Goal: Transaction & Acquisition: Book appointment/travel/reservation

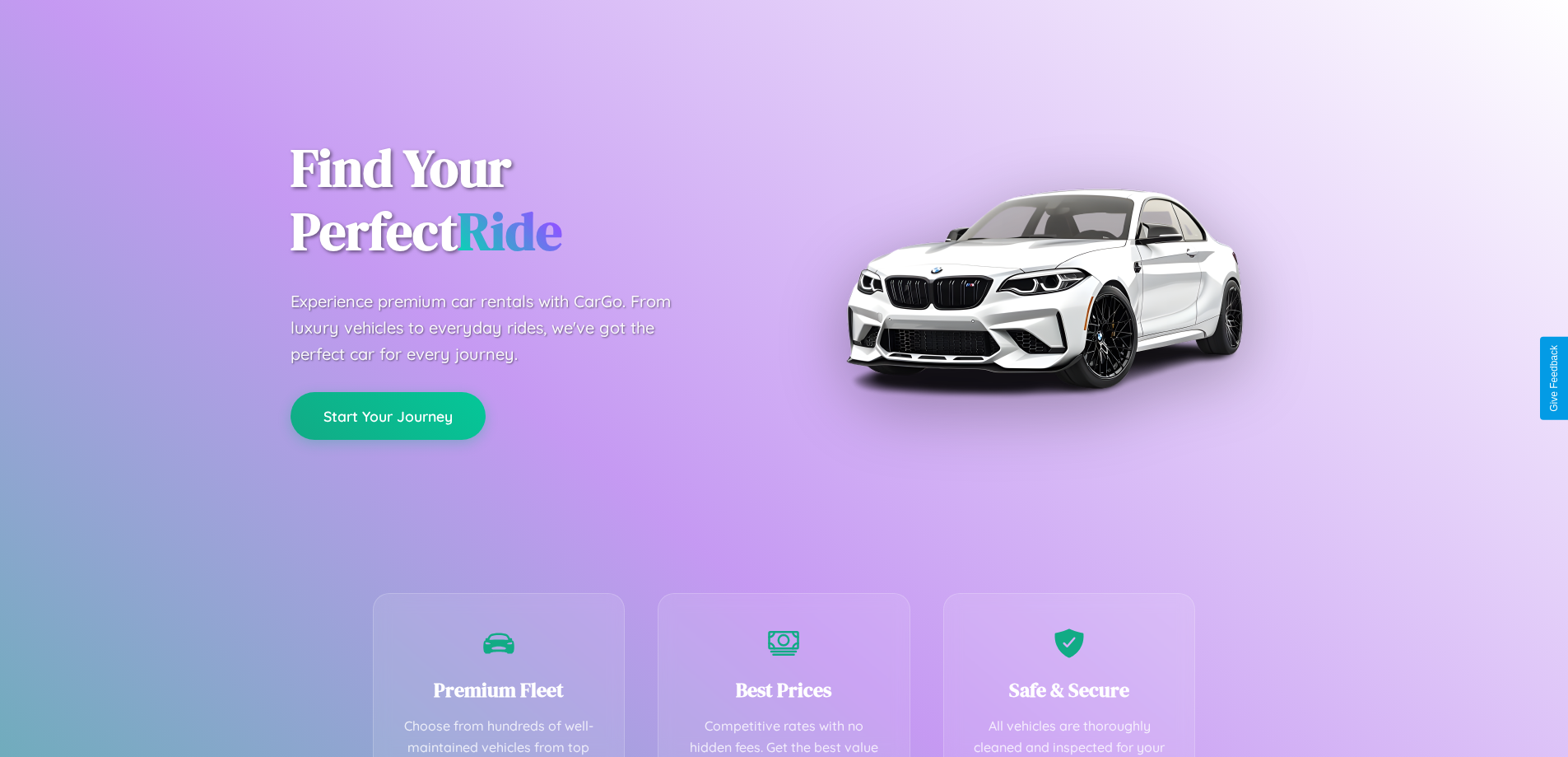
scroll to position [480, 0]
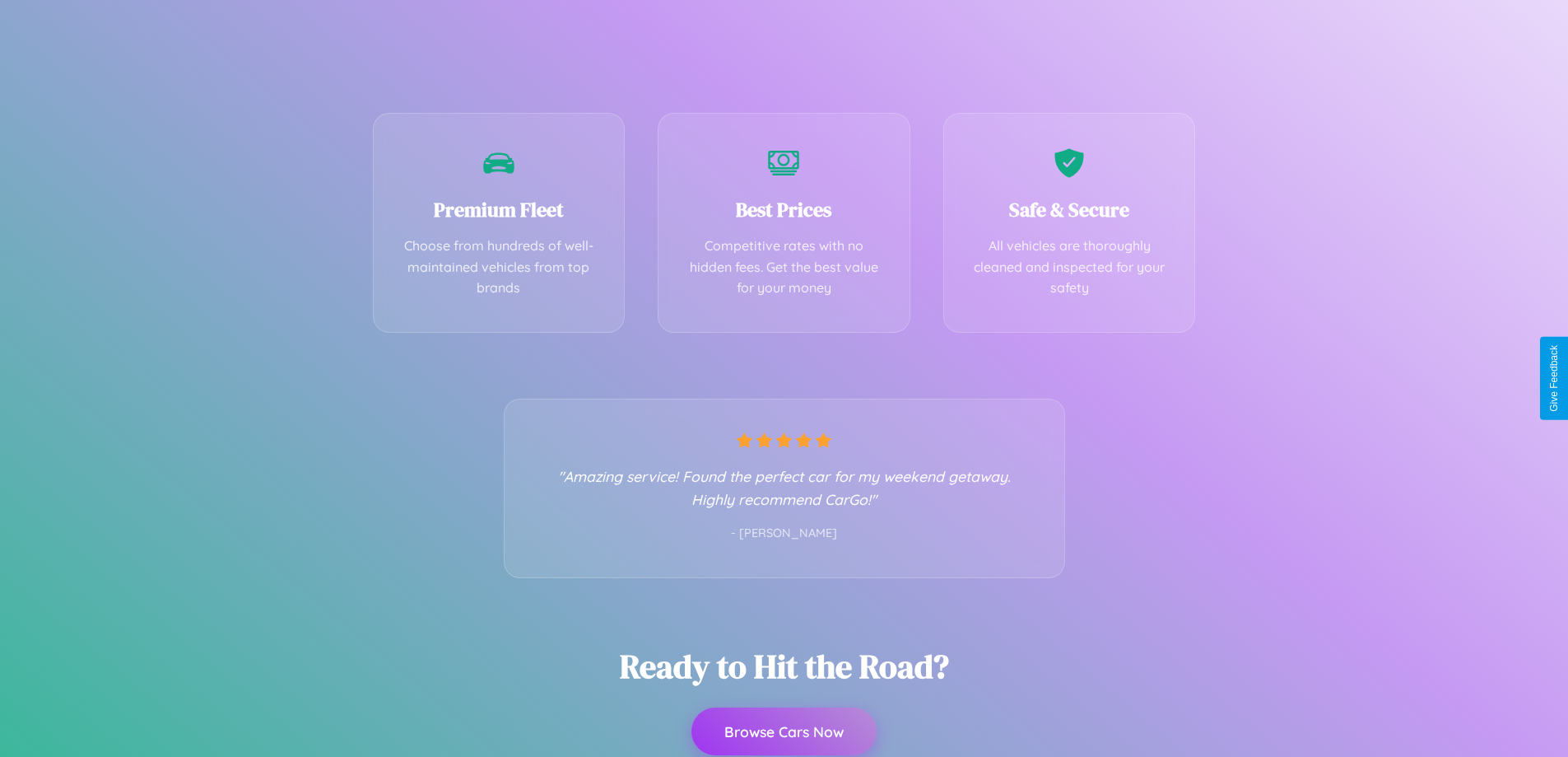
click at [784, 732] on button "Browse Cars Now" at bounding box center [784, 731] width 185 height 48
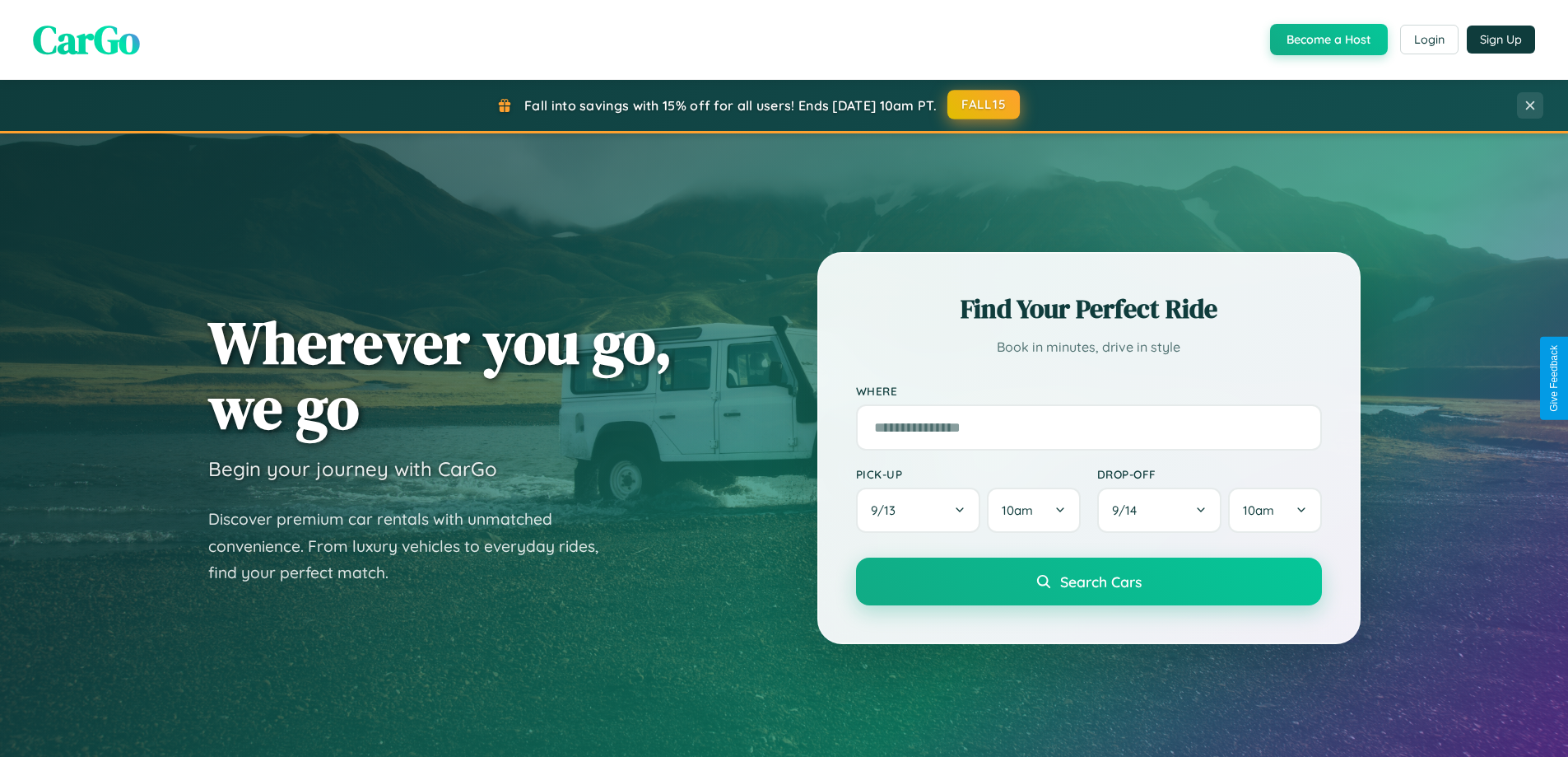
click at [984, 104] on button "FALL15" at bounding box center [983, 104] width 73 height 30
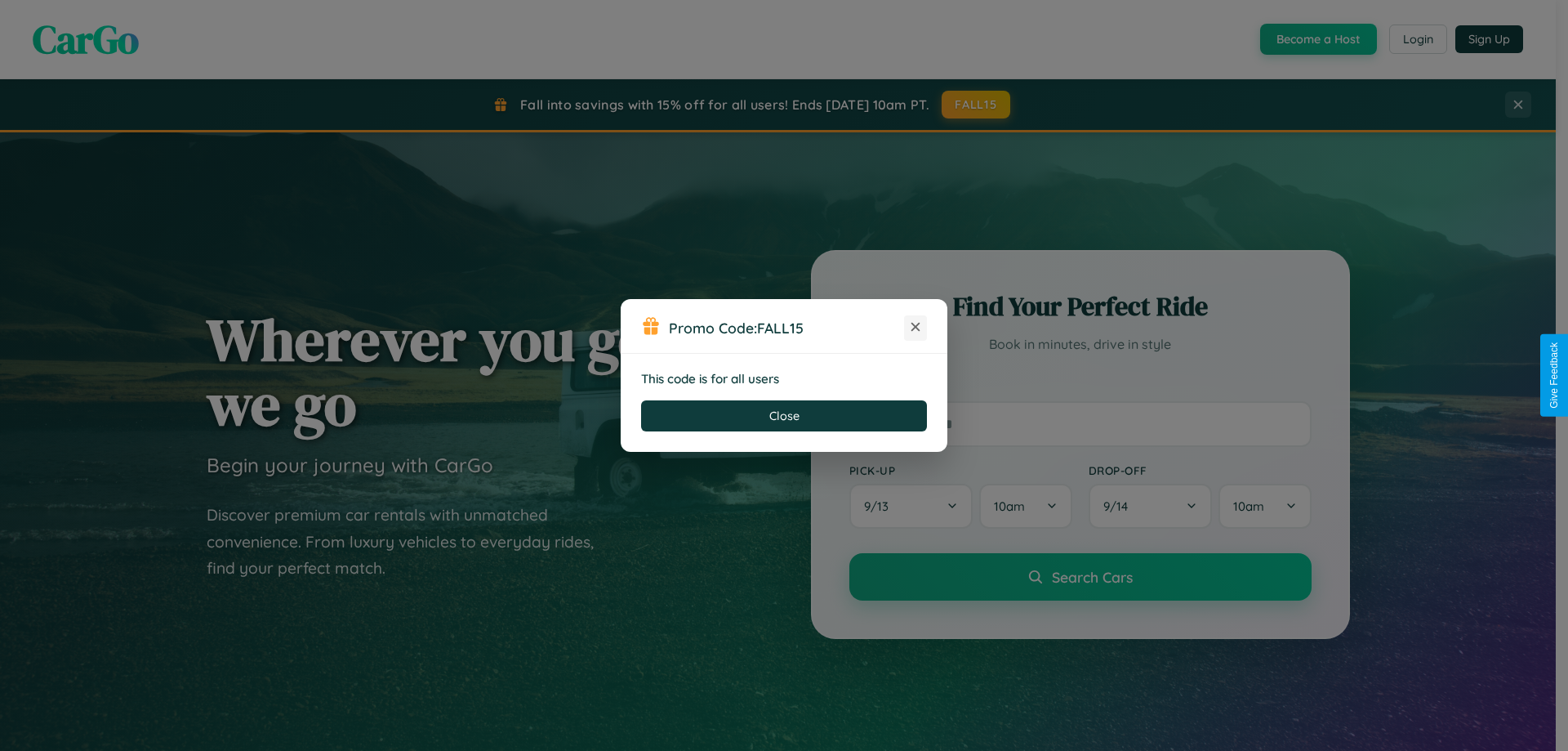
click at [915, 328] on icon at bounding box center [915, 327] width 16 height 16
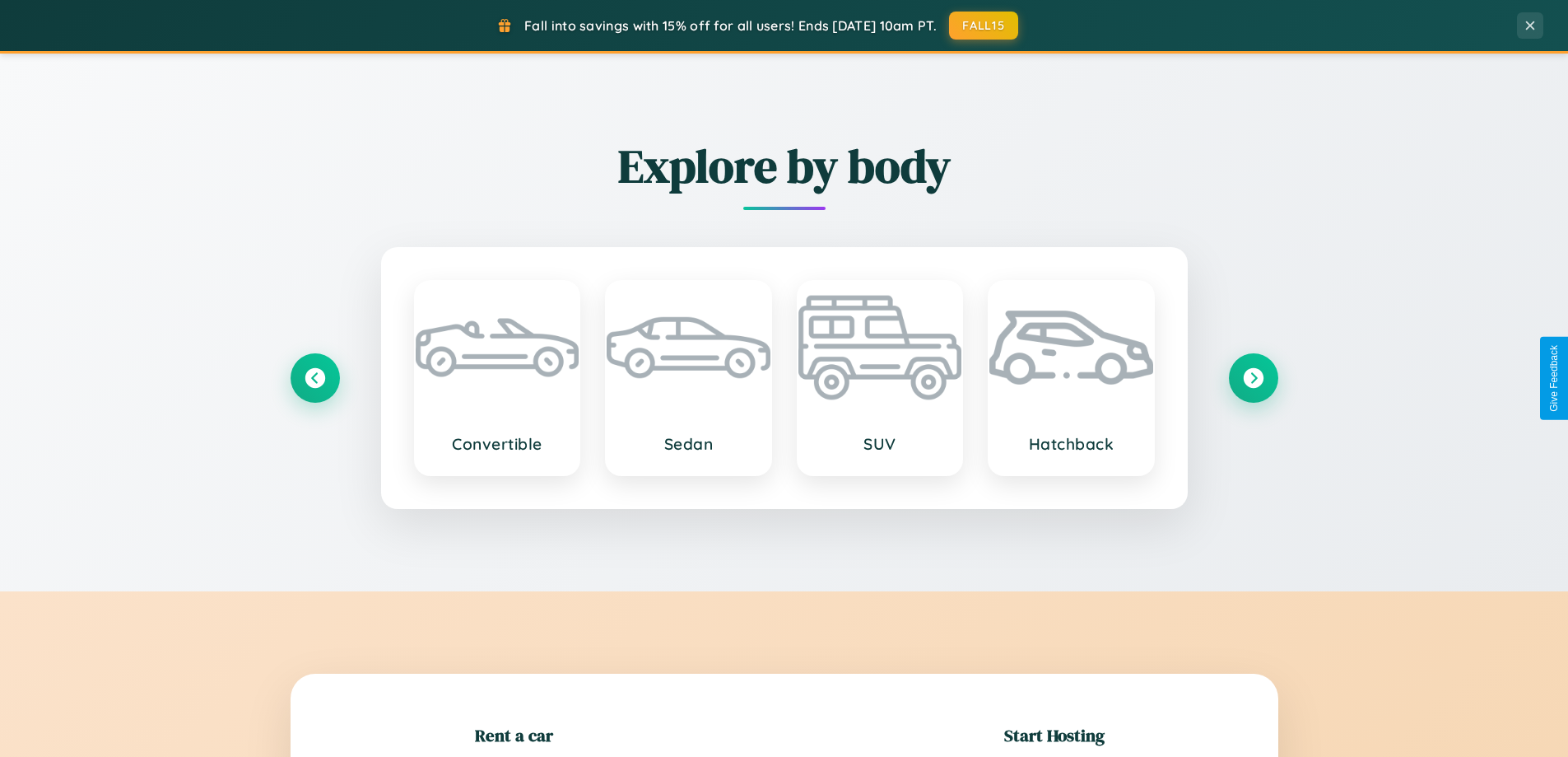
scroll to position [356, 0]
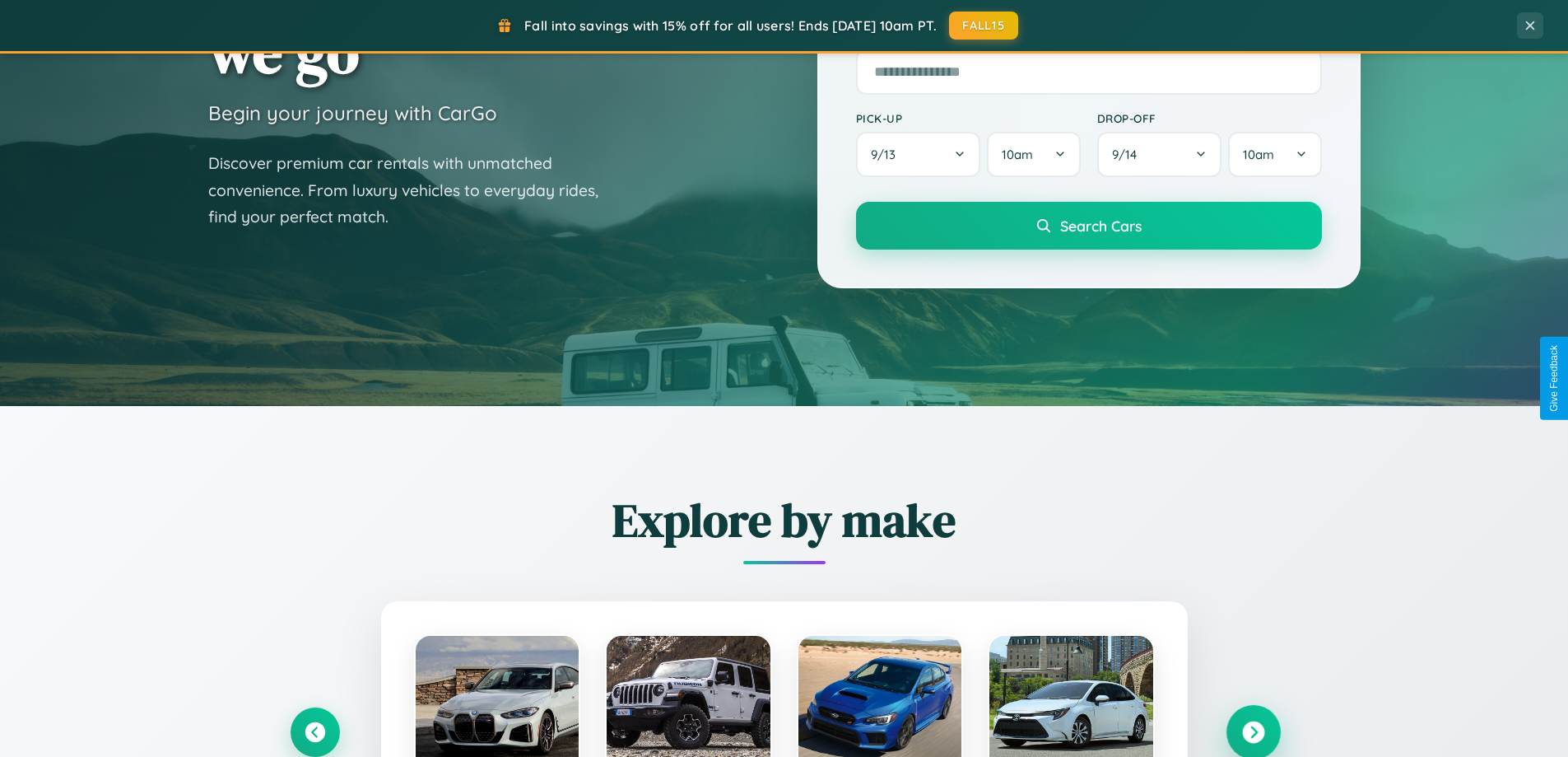
click at [1252, 732] on icon at bounding box center [1252, 732] width 22 height 23
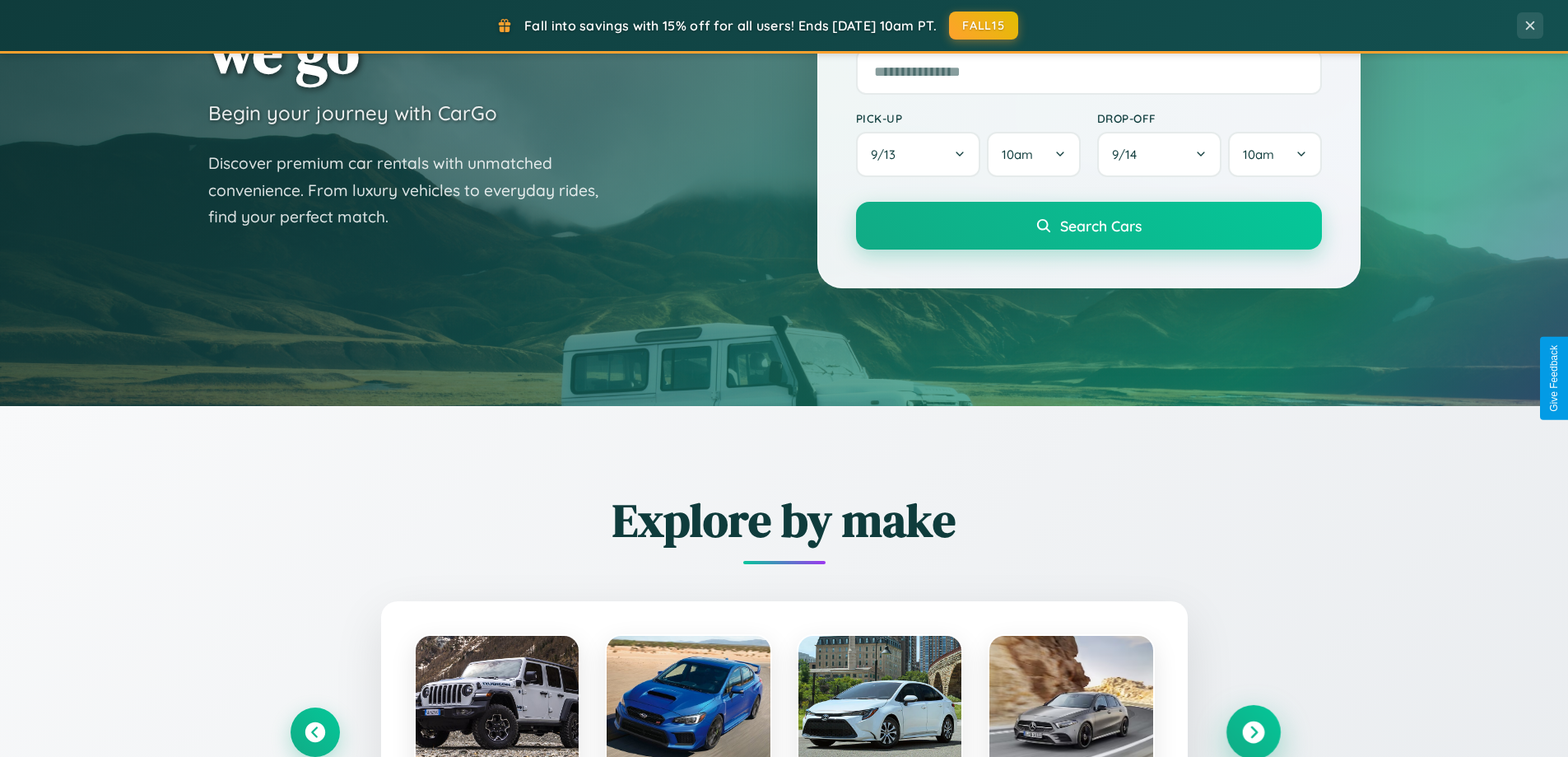
click at [1252, 730] on icon at bounding box center [1252, 732] width 22 height 23
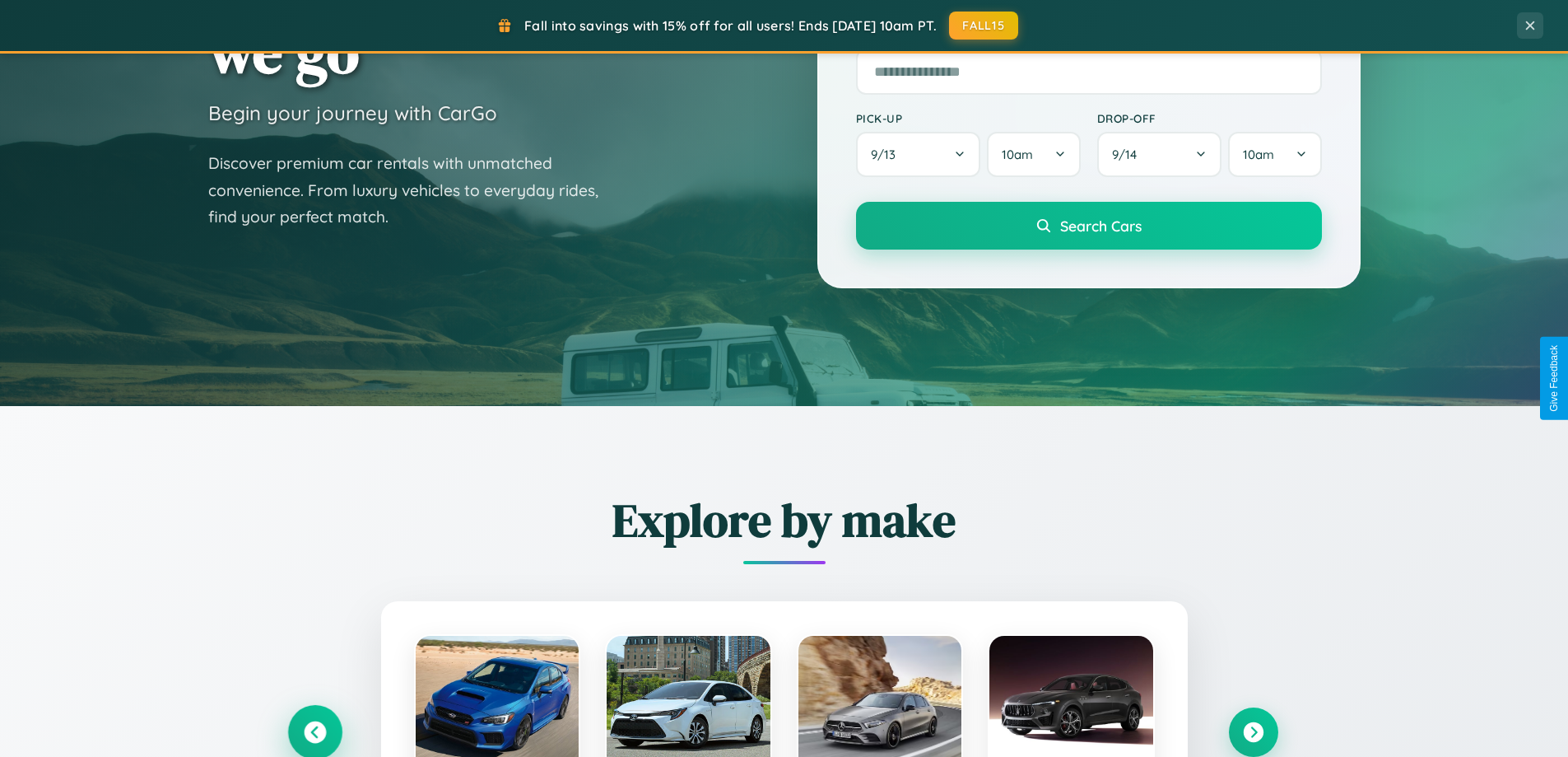
click at [314, 731] on icon at bounding box center [315, 732] width 22 height 23
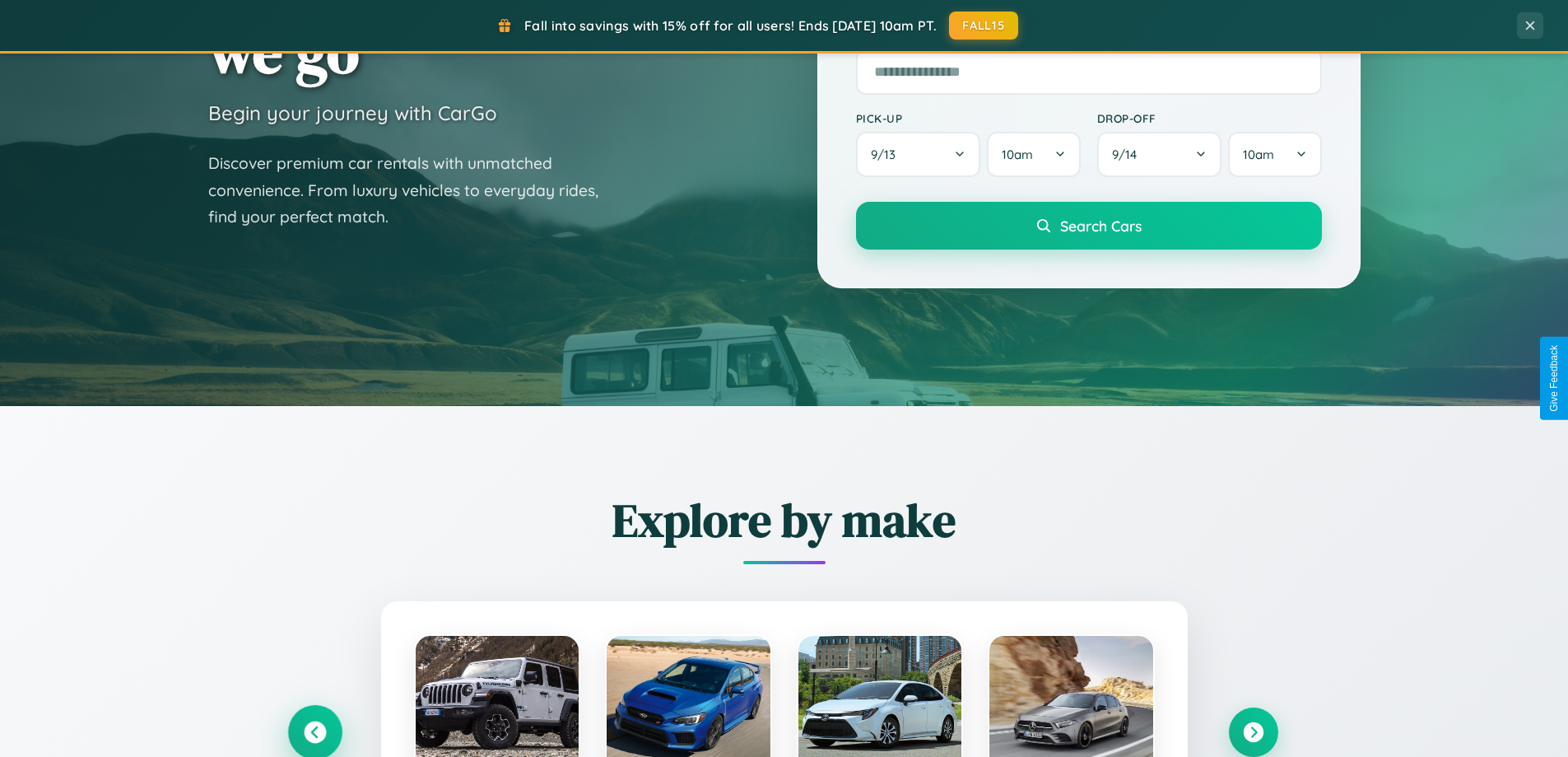
click at [314, 730] on icon at bounding box center [315, 733] width 27 height 27
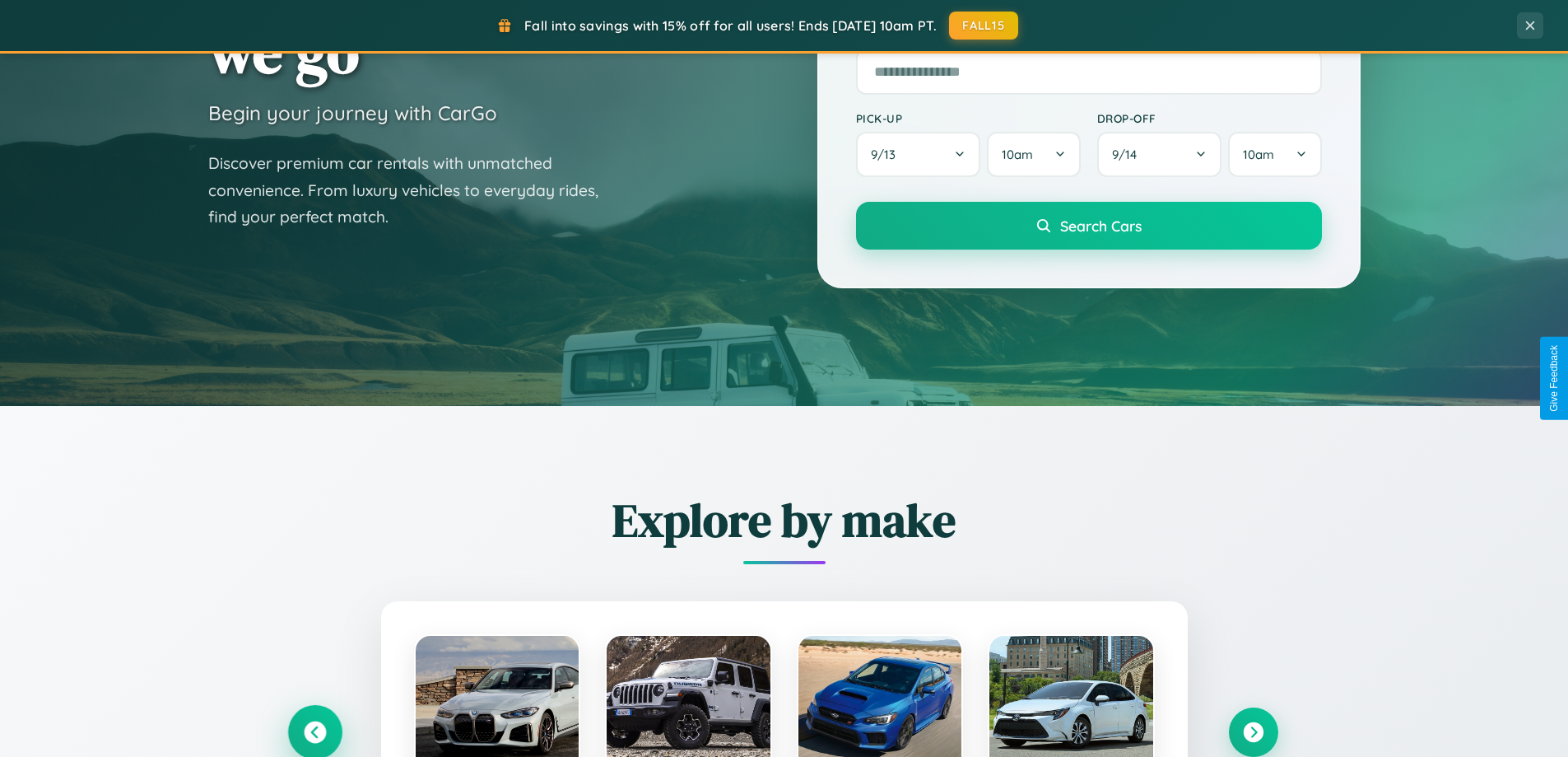
scroll to position [0, 0]
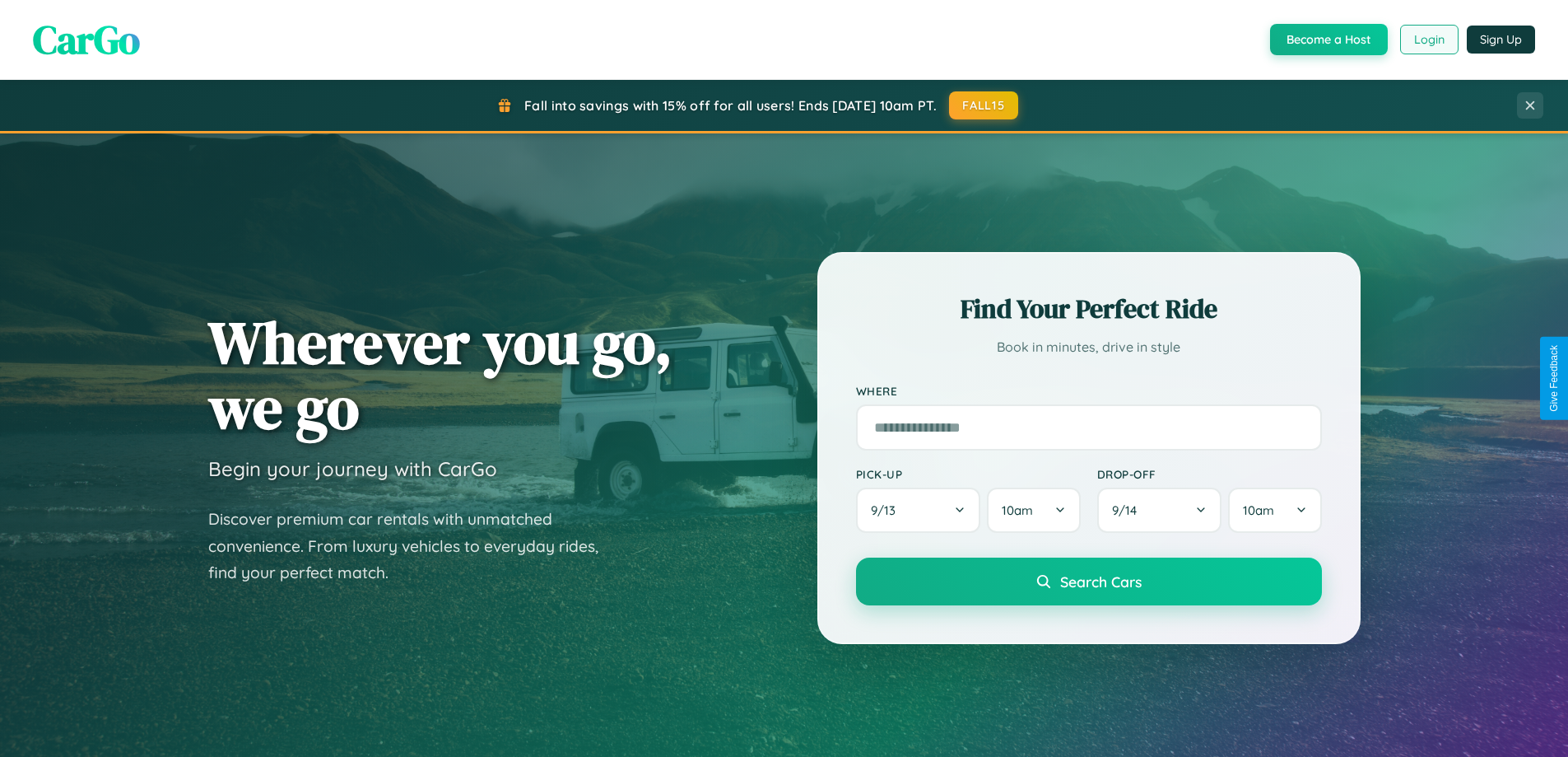
click at [1428, 40] on button "Login" at bounding box center [1429, 39] width 58 height 30
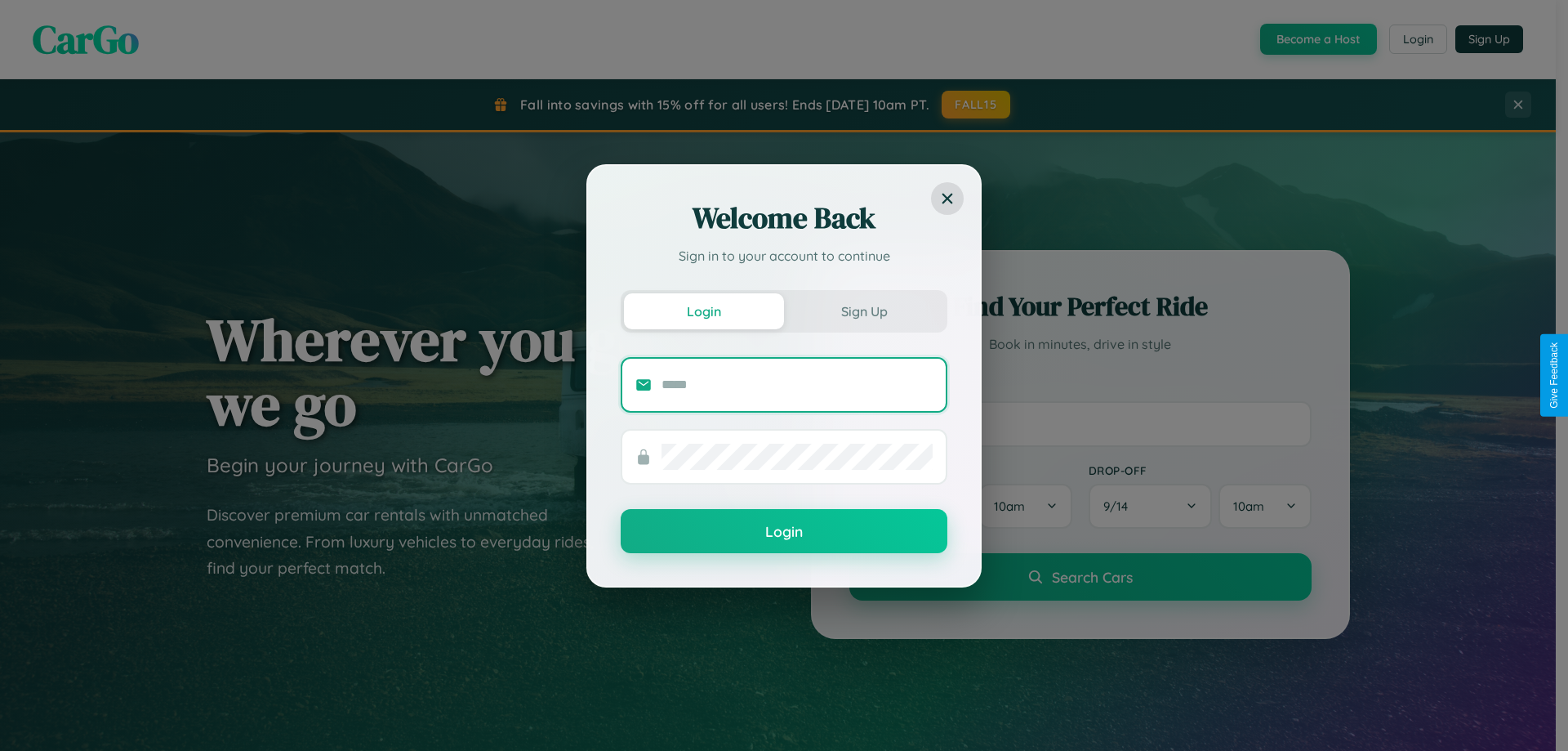
click at [797, 384] on input "text" at bounding box center [797, 384] width 271 height 26
type input "**********"
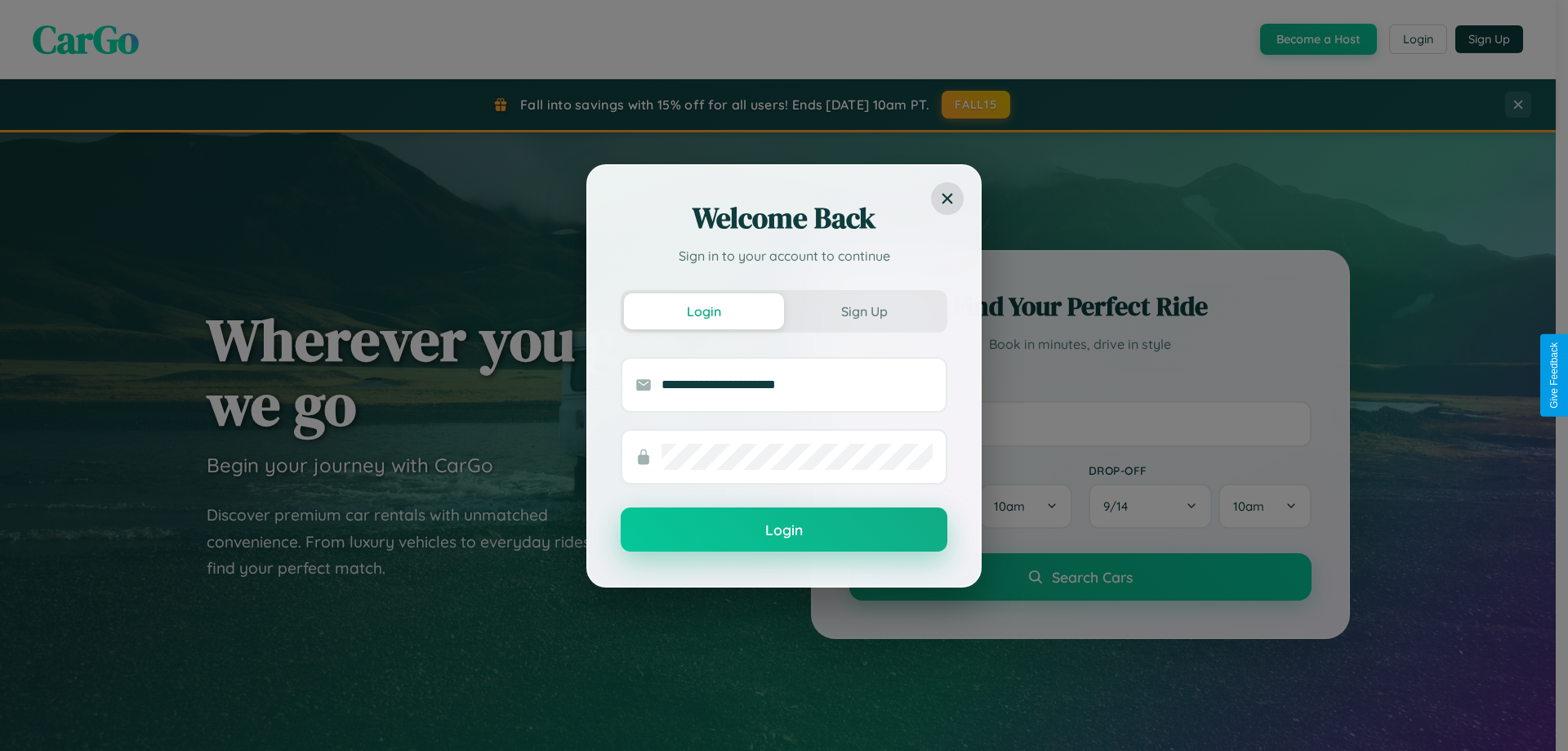
click at [784, 530] on button "Login" at bounding box center [784, 529] width 327 height 44
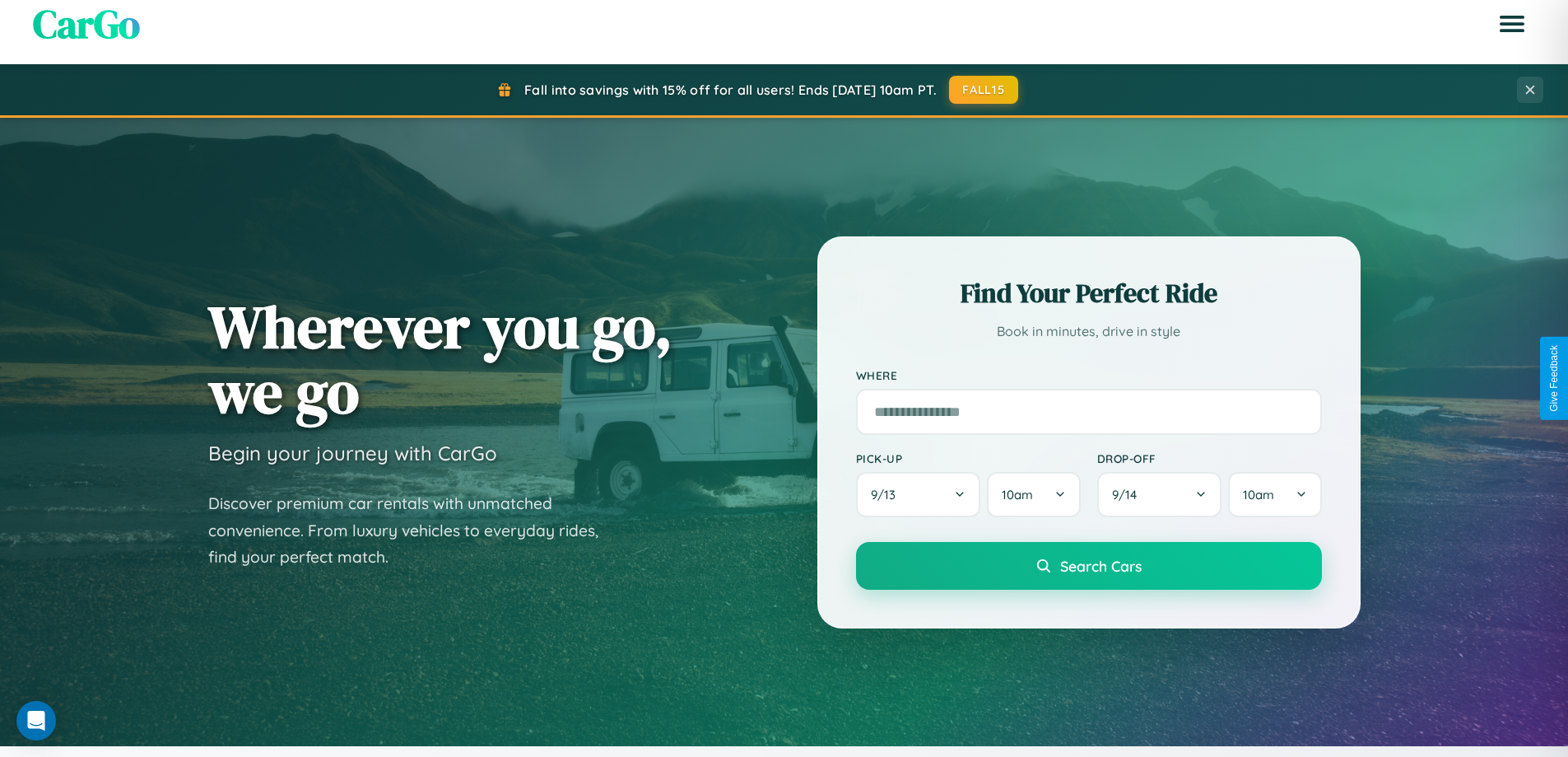
scroll to position [49, 0]
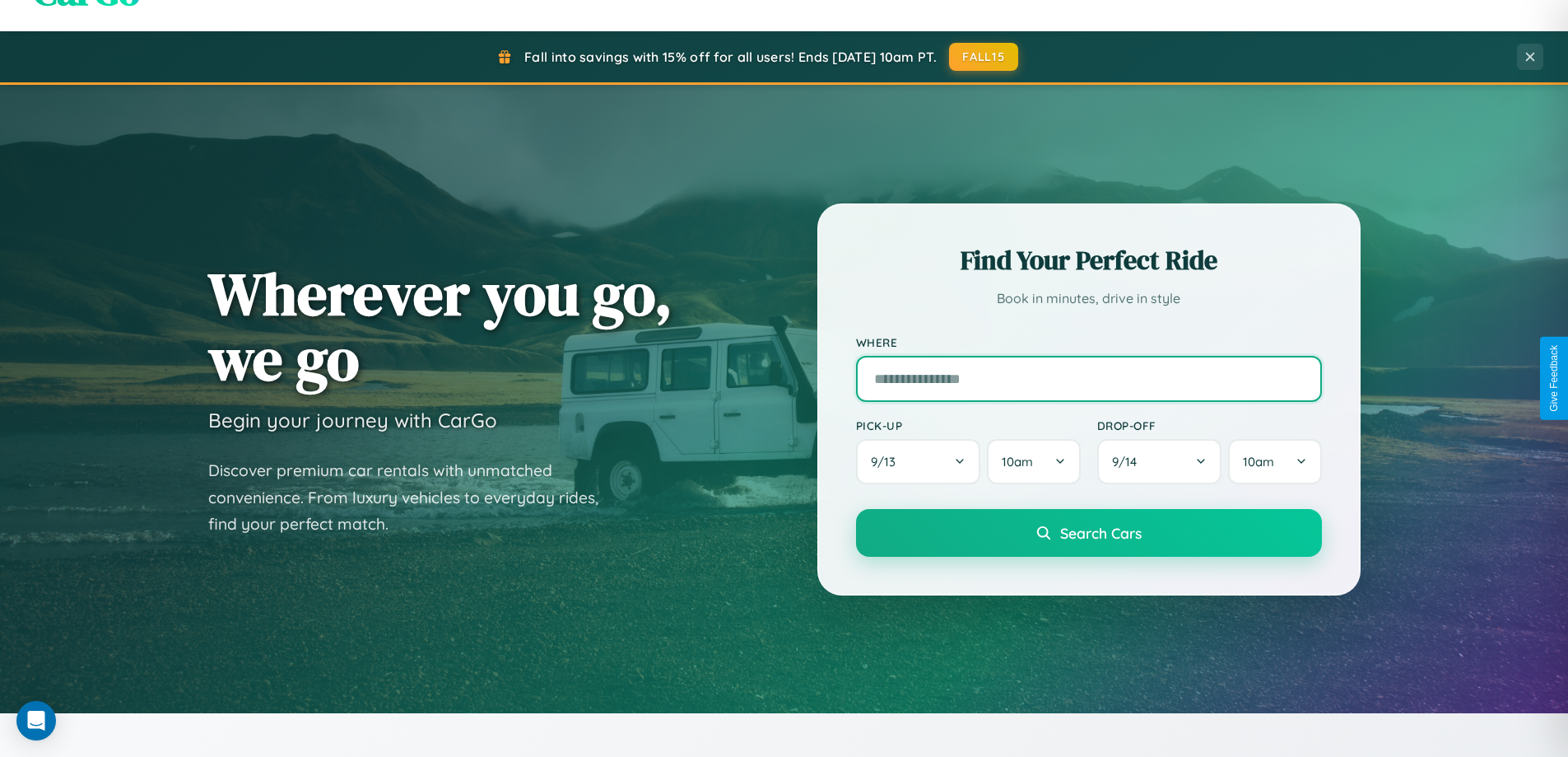
click at [1088, 378] on input "text" at bounding box center [1089, 378] width 466 height 46
type input "******"
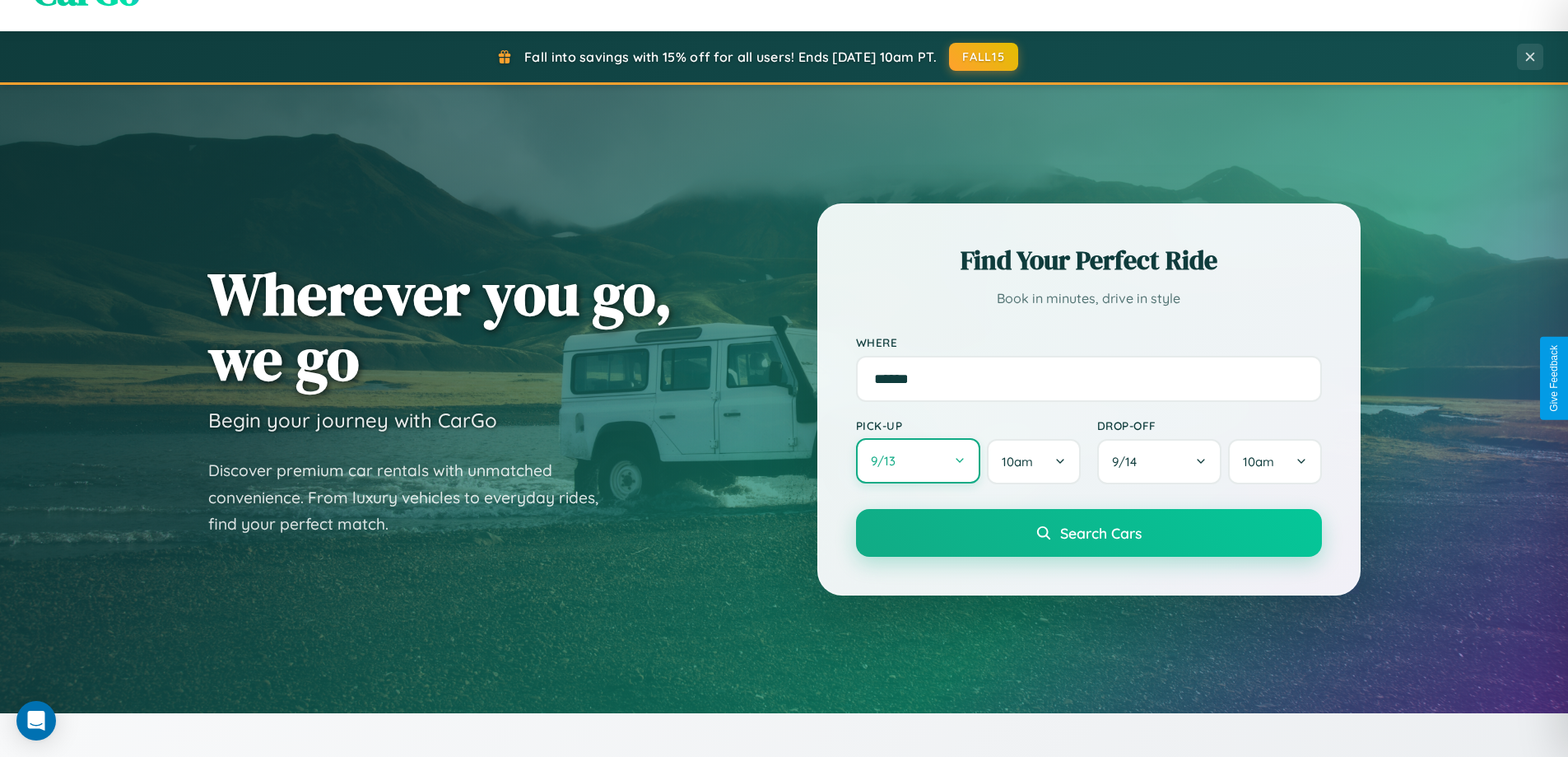
click at [918, 461] on button "9 / 13" at bounding box center [918, 461] width 125 height 45
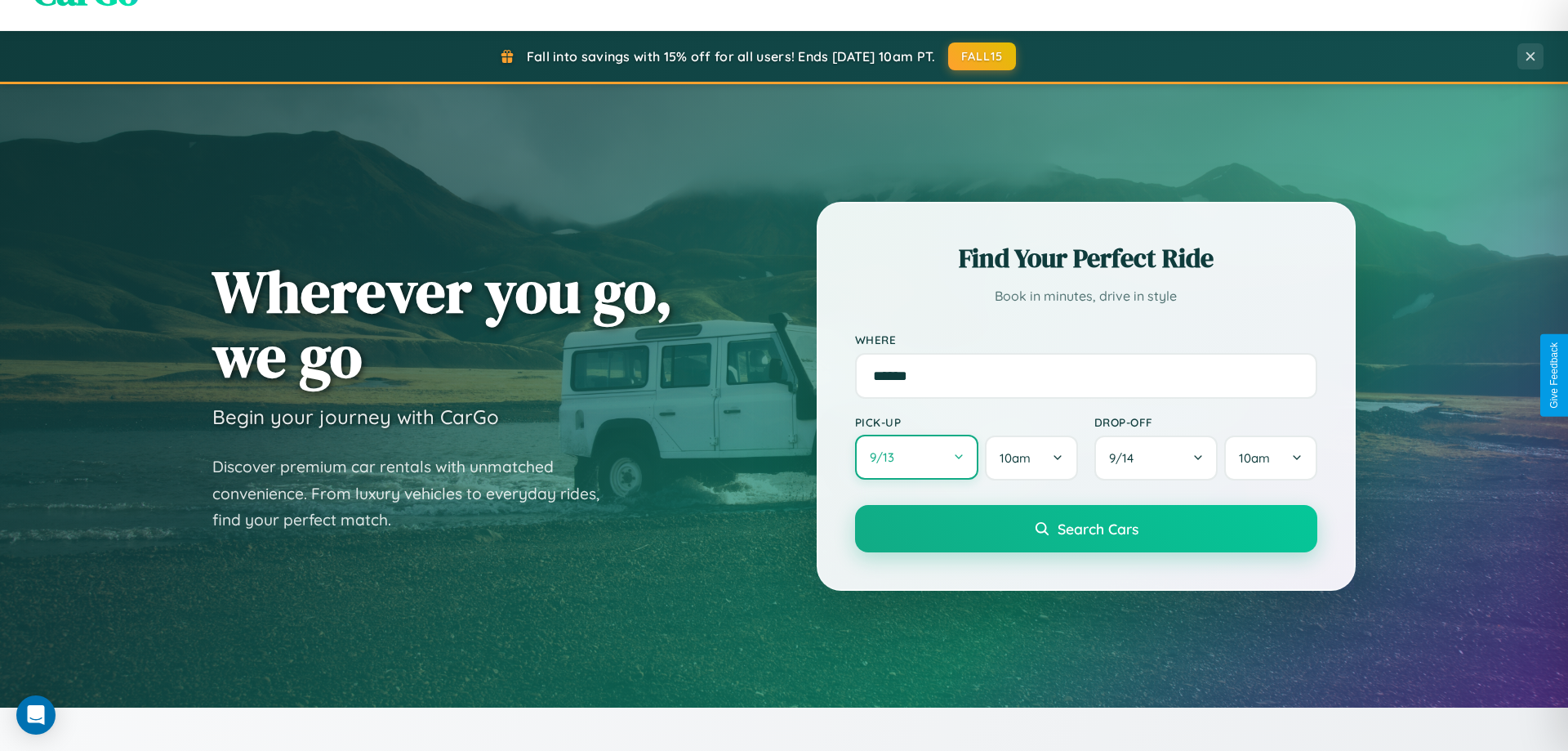
select select "*"
select select "****"
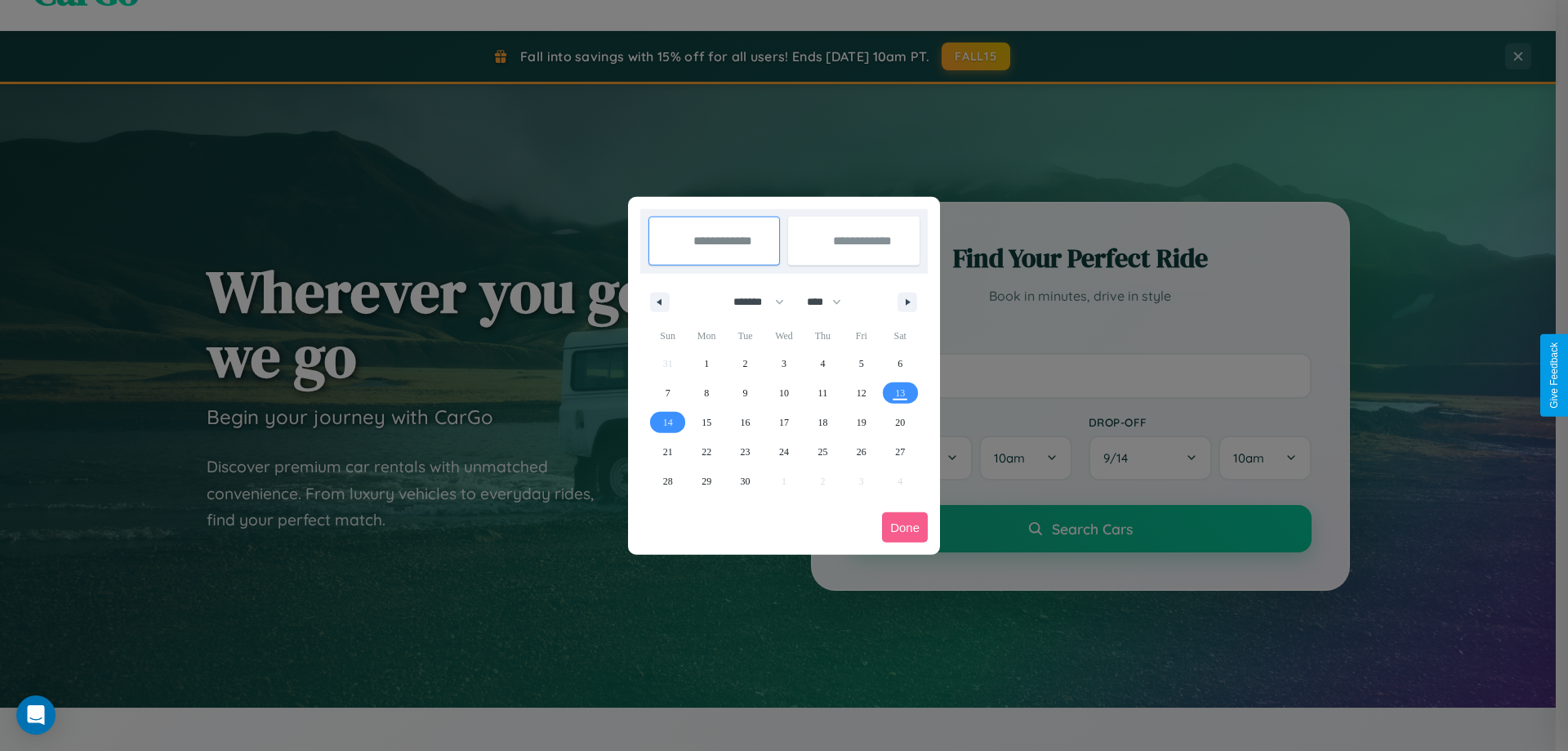
click at [752, 302] on select "******* ******** ***** ***** *** **** **** ****** ********* ******* ******** **…" at bounding box center [756, 302] width 70 height 27
select select "*"
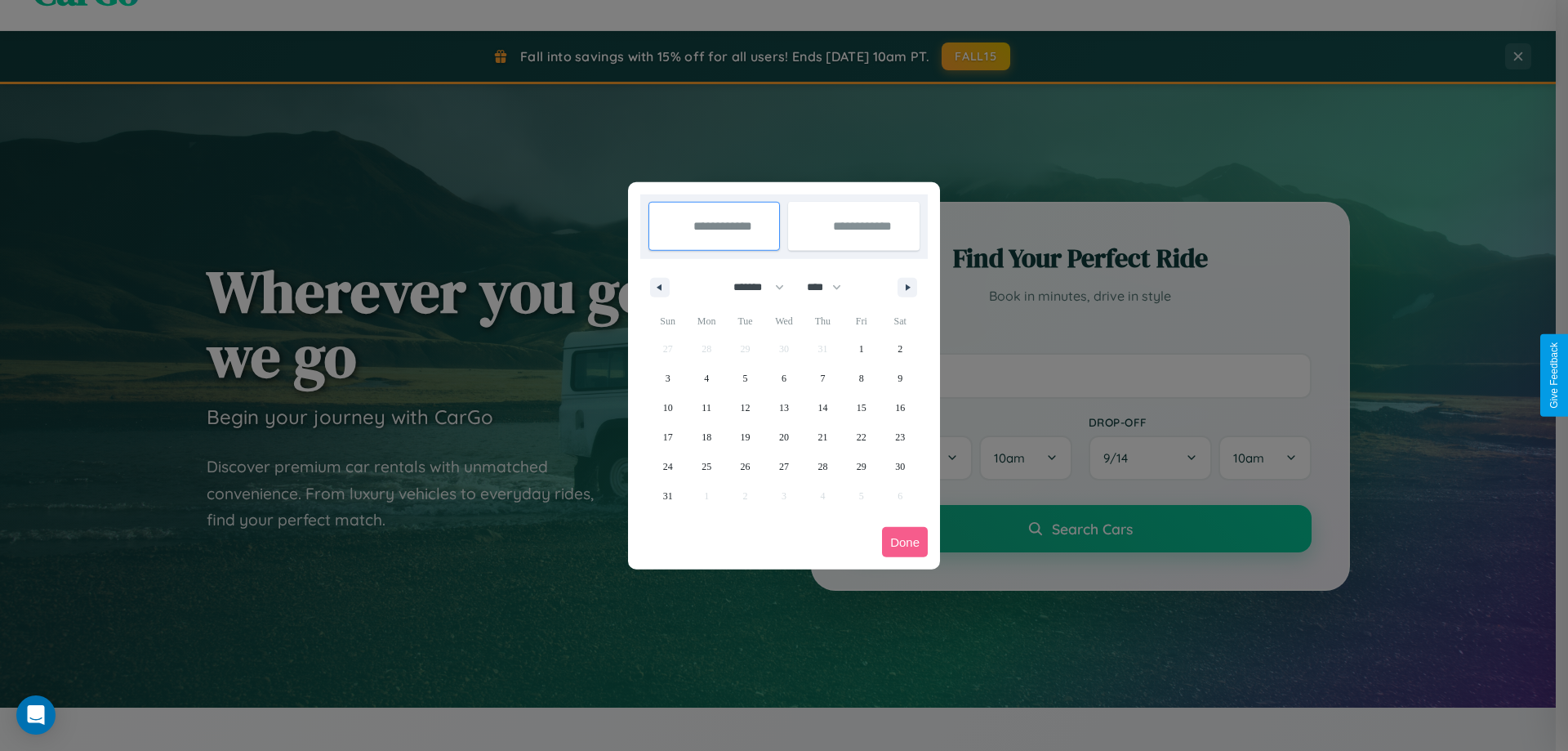
click at [831, 287] on select "**** **** **** **** **** **** **** **** **** **** **** **** **** **** **** ****…" at bounding box center [823, 287] width 49 height 27
select select "****"
click at [706, 465] on span "24" at bounding box center [706, 466] width 10 height 29
type input "**********"
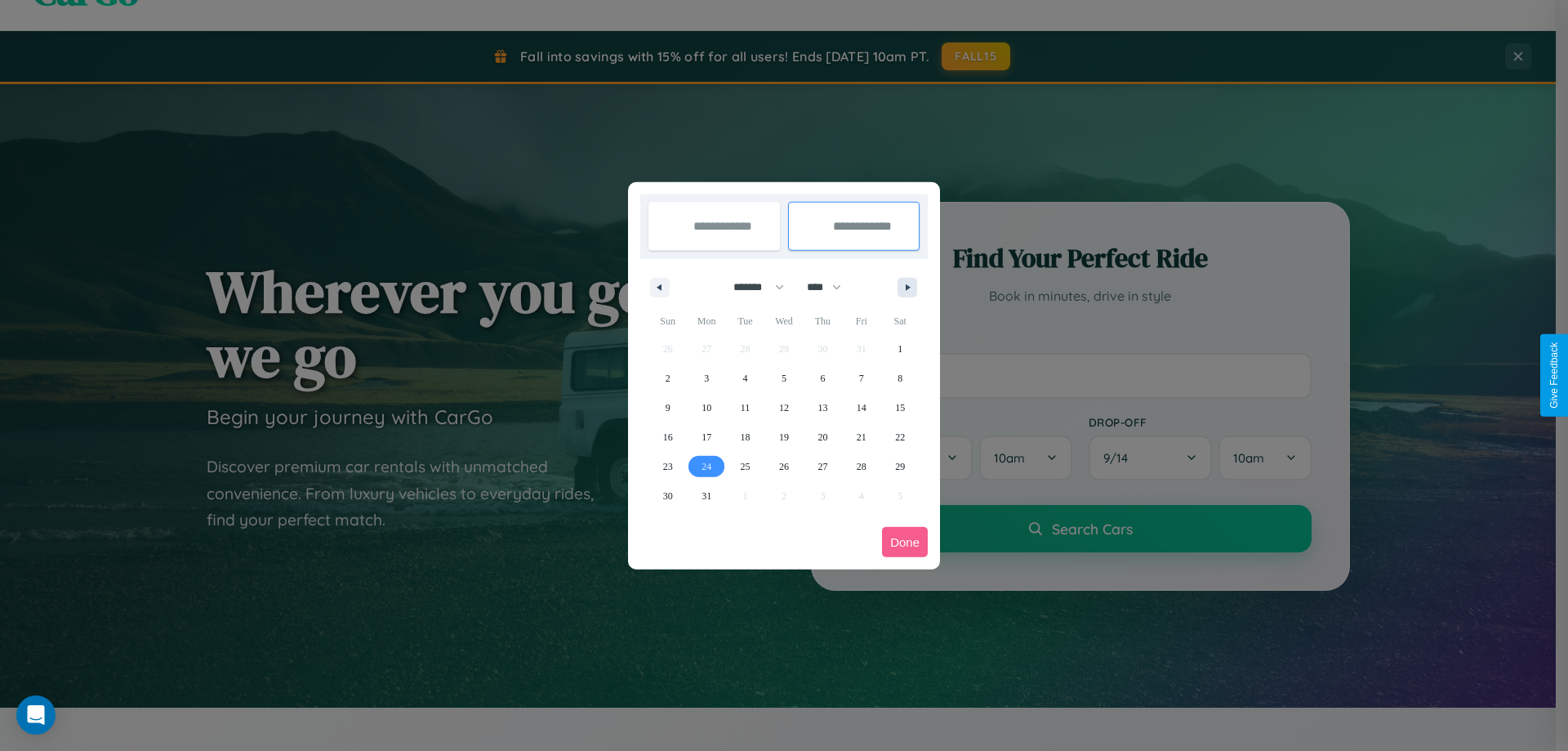
click at [907, 287] on icon "button" at bounding box center [910, 287] width 8 height 6
select select "*"
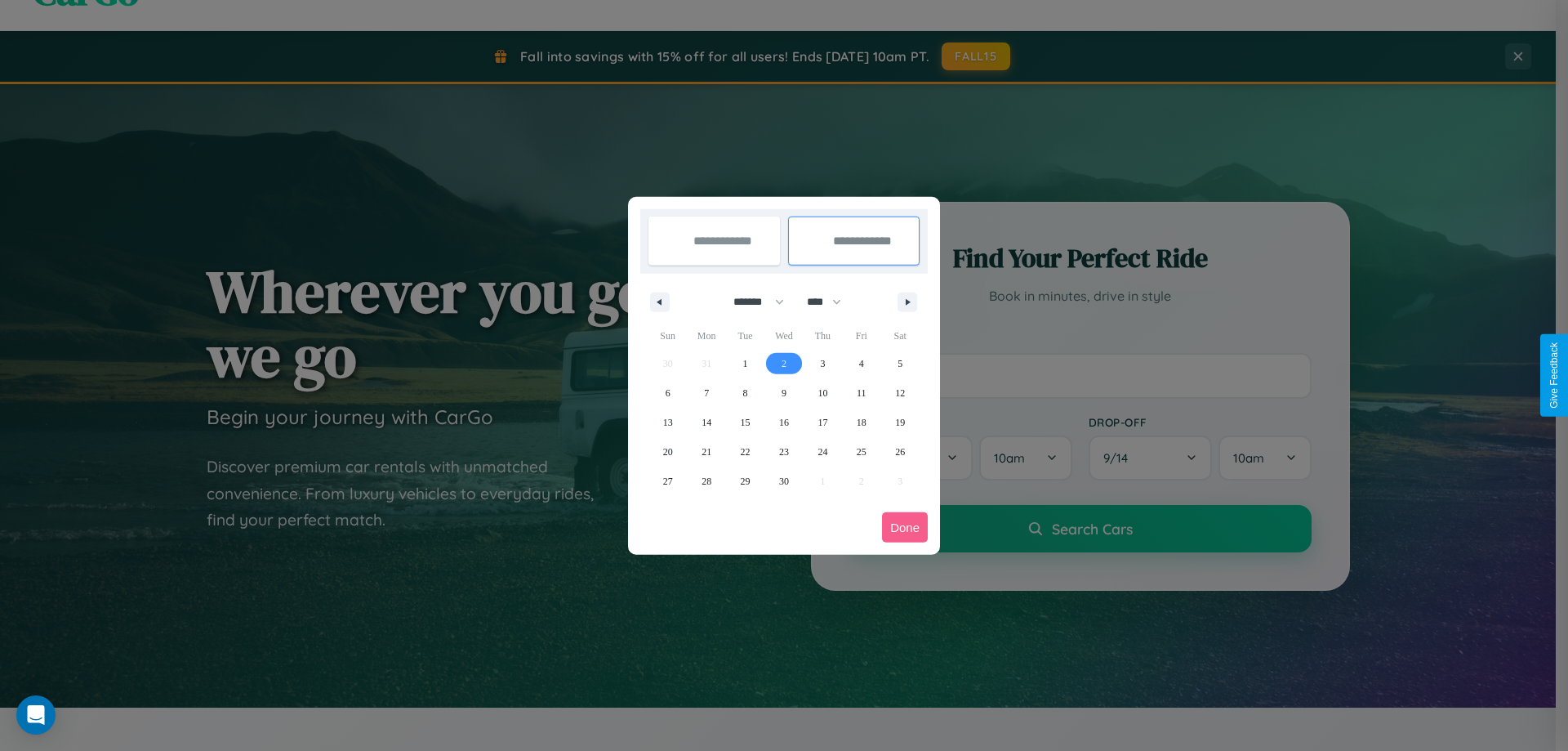
click at [783, 363] on span "2" at bounding box center [783, 363] width 4 height 29
type input "**********"
select select "*"
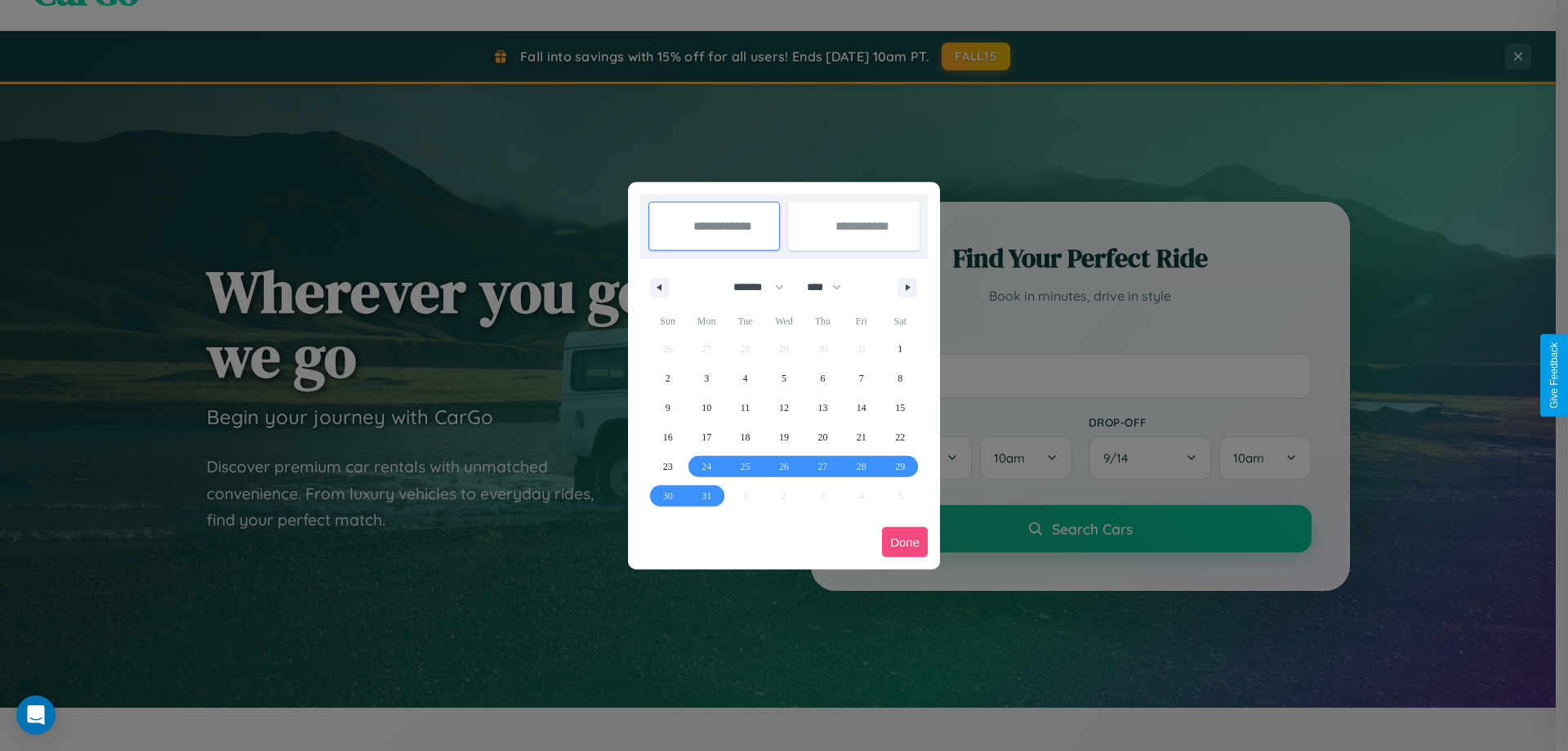
click at [905, 542] on button "Done" at bounding box center [905, 542] width 46 height 30
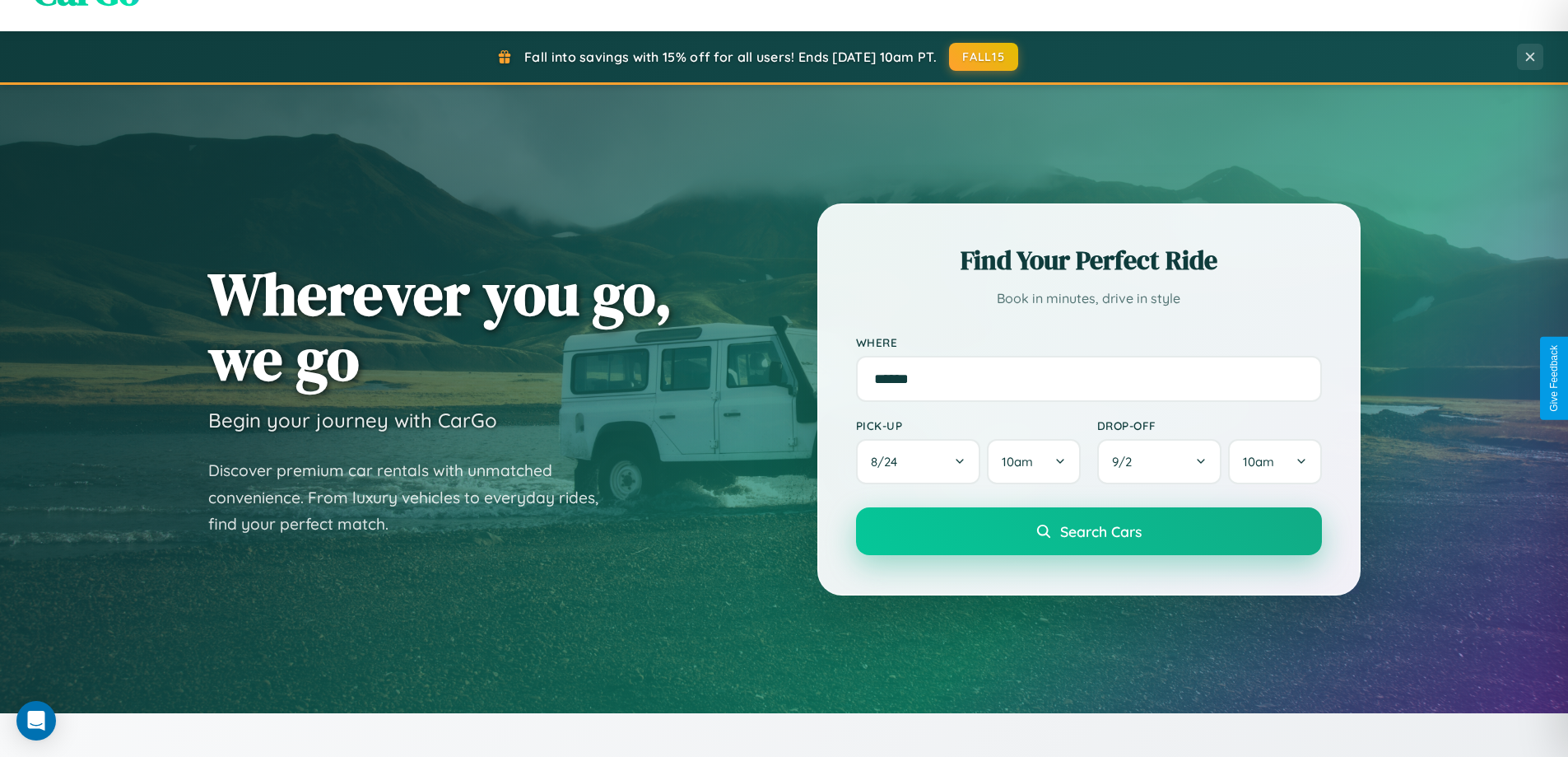
click at [1088, 531] on span "Search Cars" at bounding box center [1100, 531] width 82 height 18
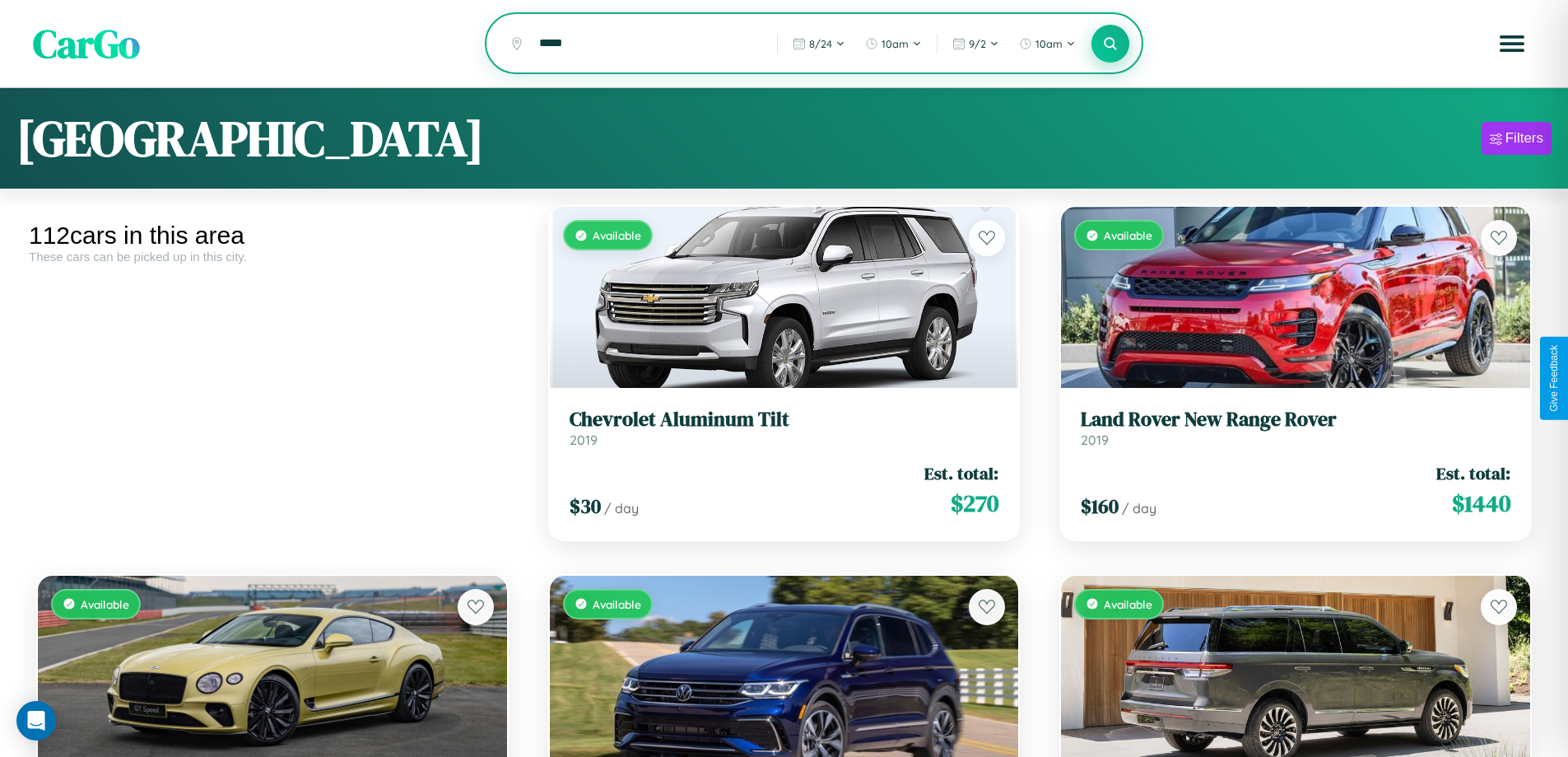
click at [1110, 44] on icon at bounding box center [1110, 42] width 15 height 15
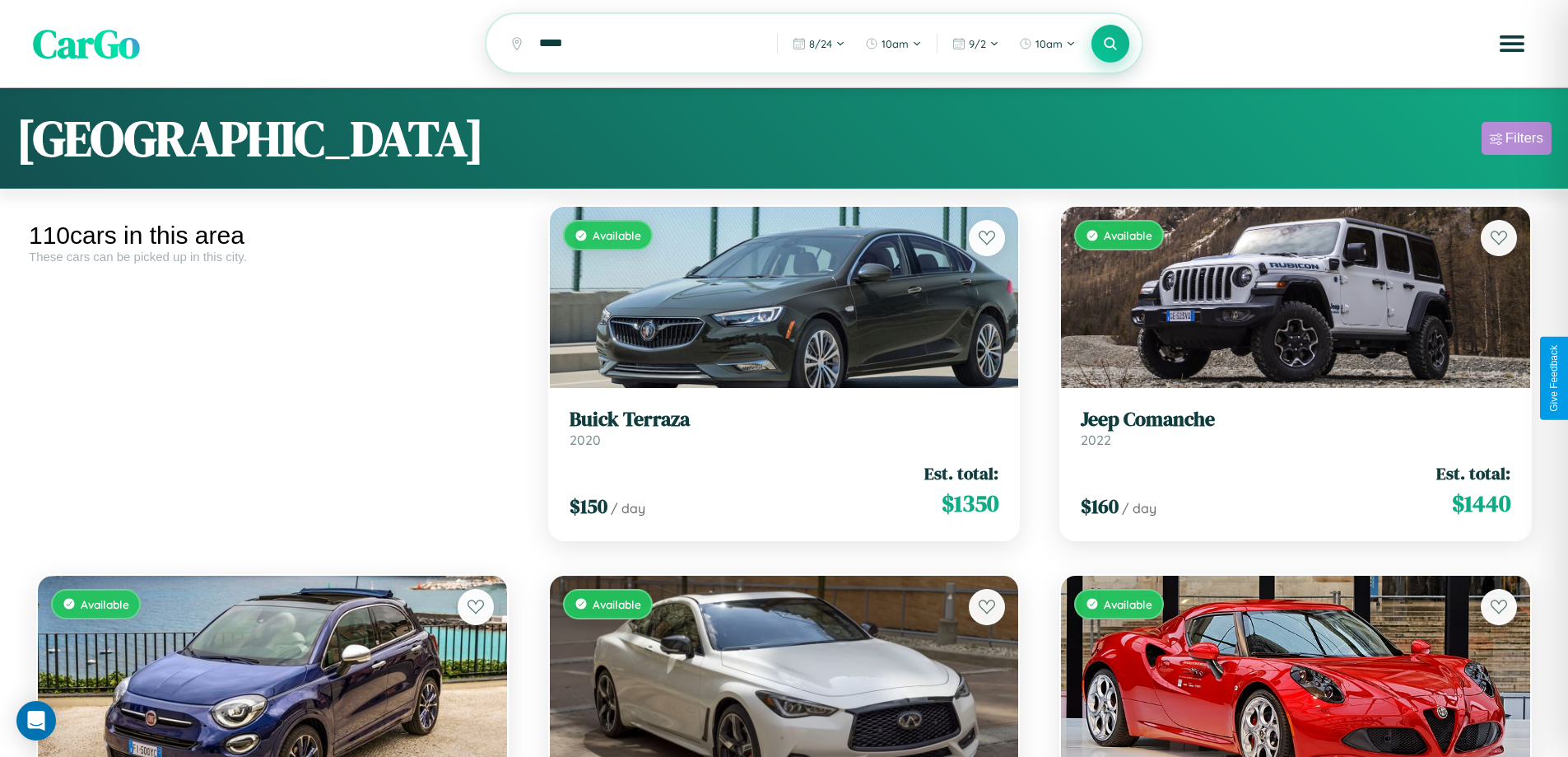
click at [1516, 140] on div "Filters" at bounding box center [1524, 139] width 38 height 16
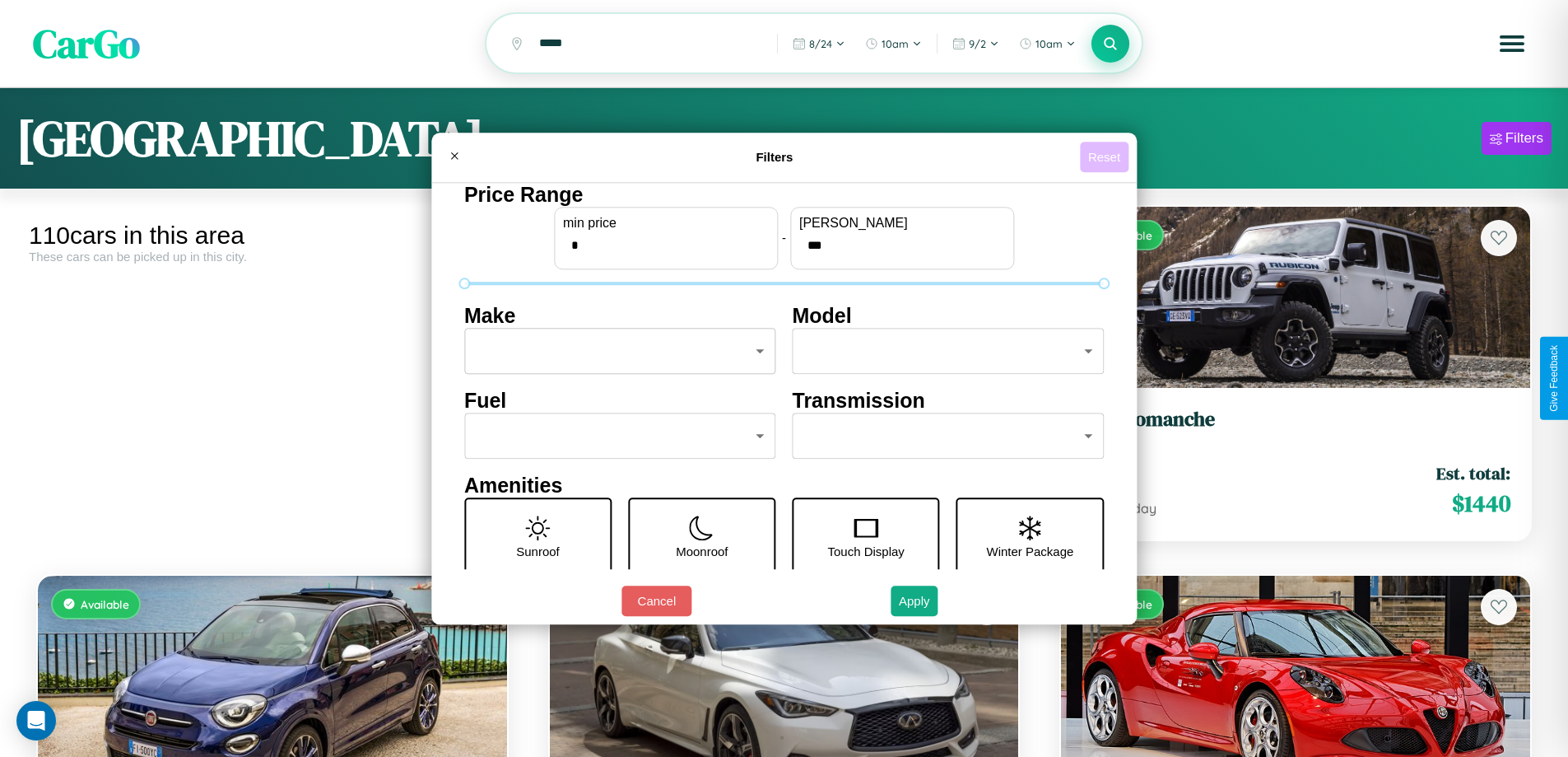
click at [1106, 157] on button "Reset" at bounding box center [1104, 157] width 49 height 31
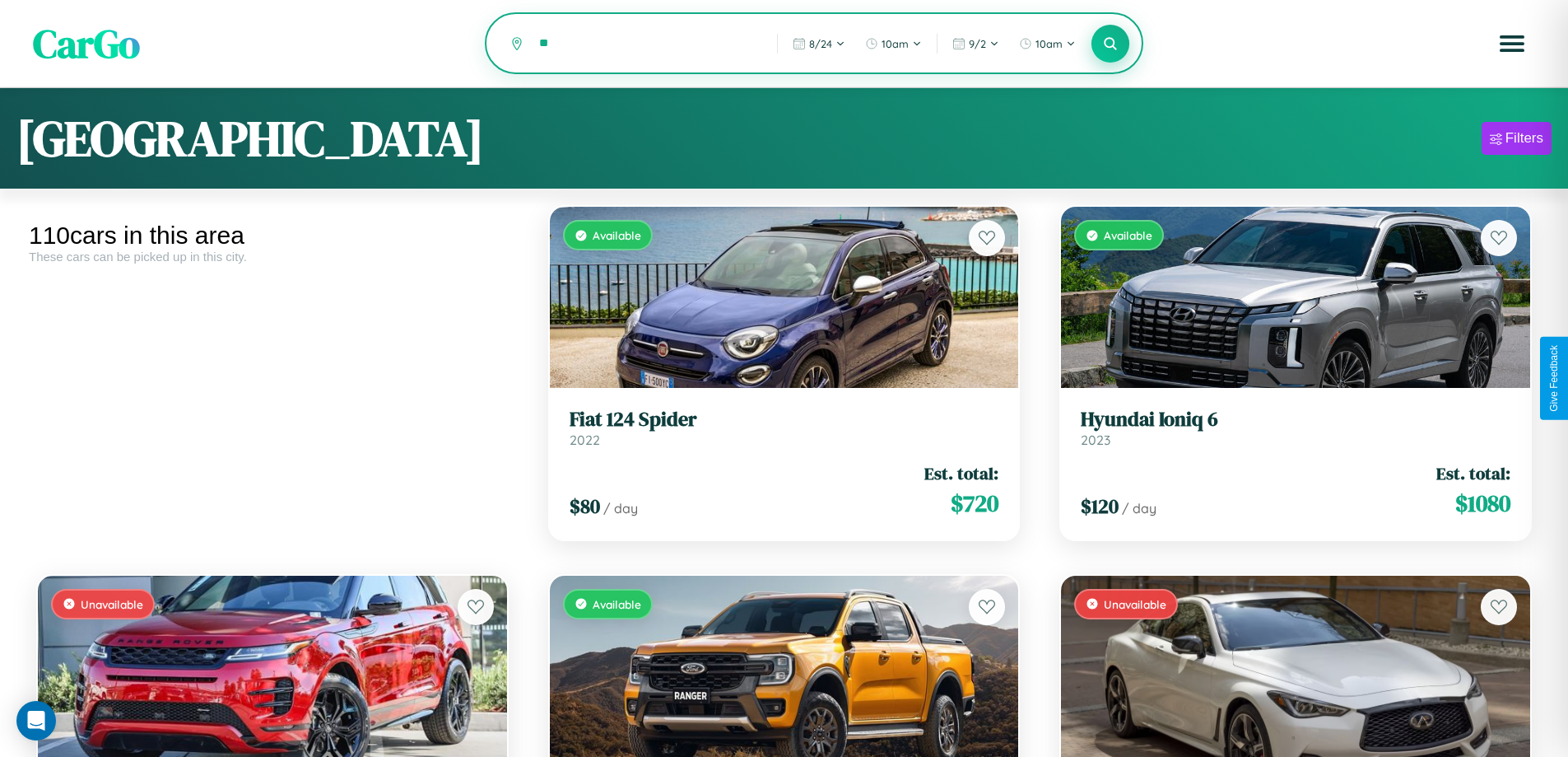
type input "*"
type input "*******"
click at [1110, 44] on icon at bounding box center [1110, 42] width 15 height 15
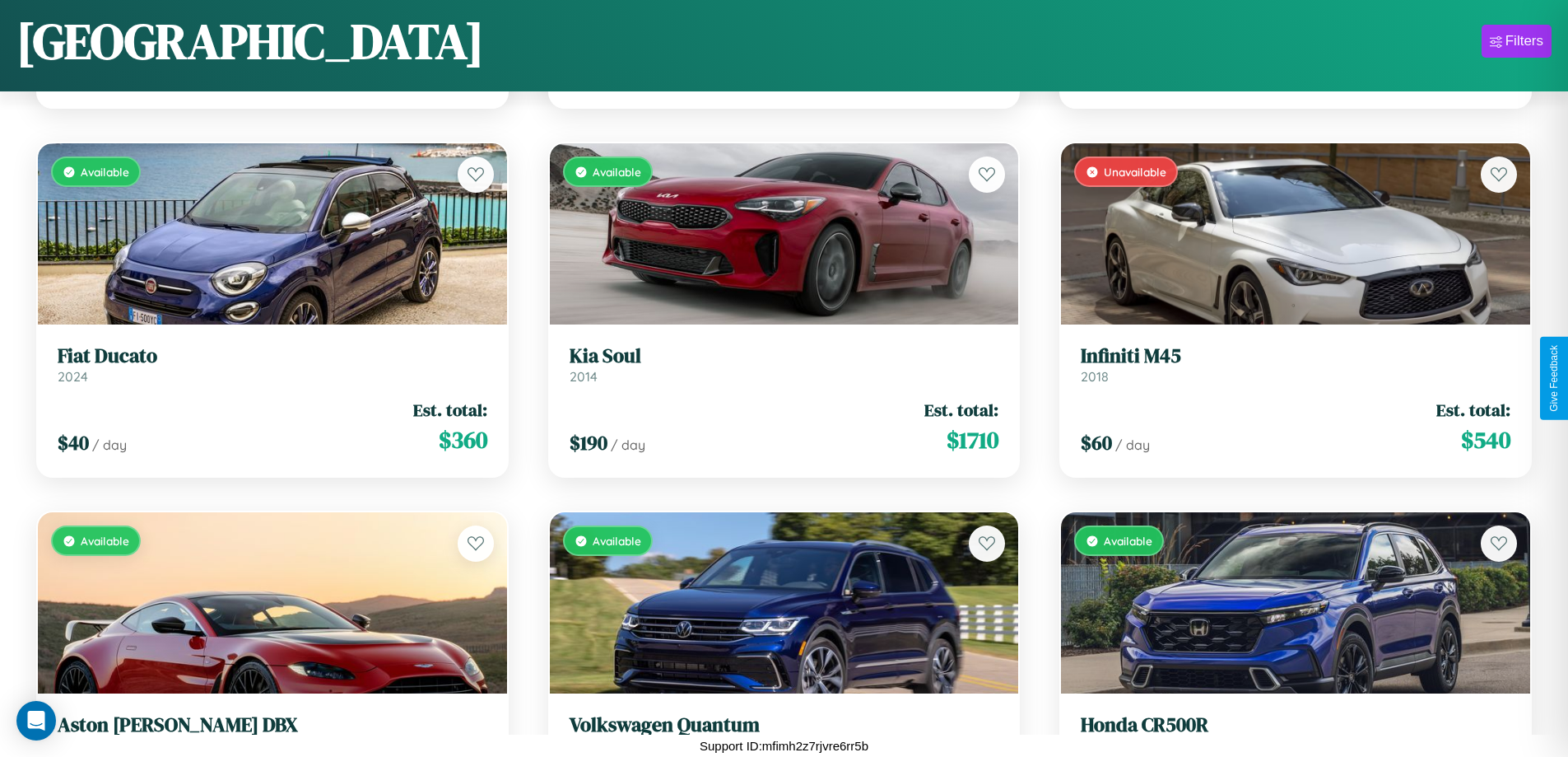
scroll to position [3550, 0]
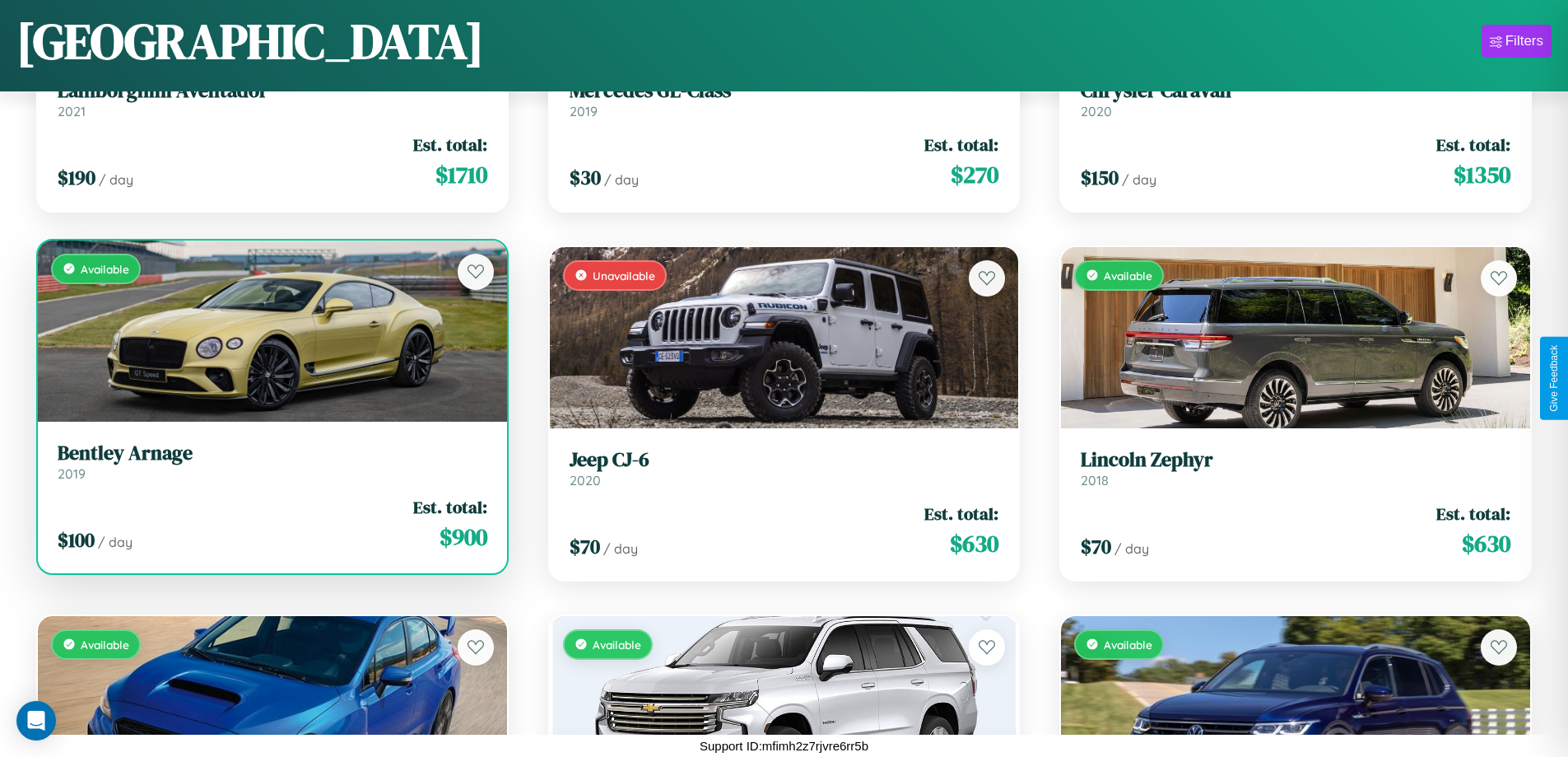
click at [270, 330] on div "Available" at bounding box center [272, 330] width 469 height 181
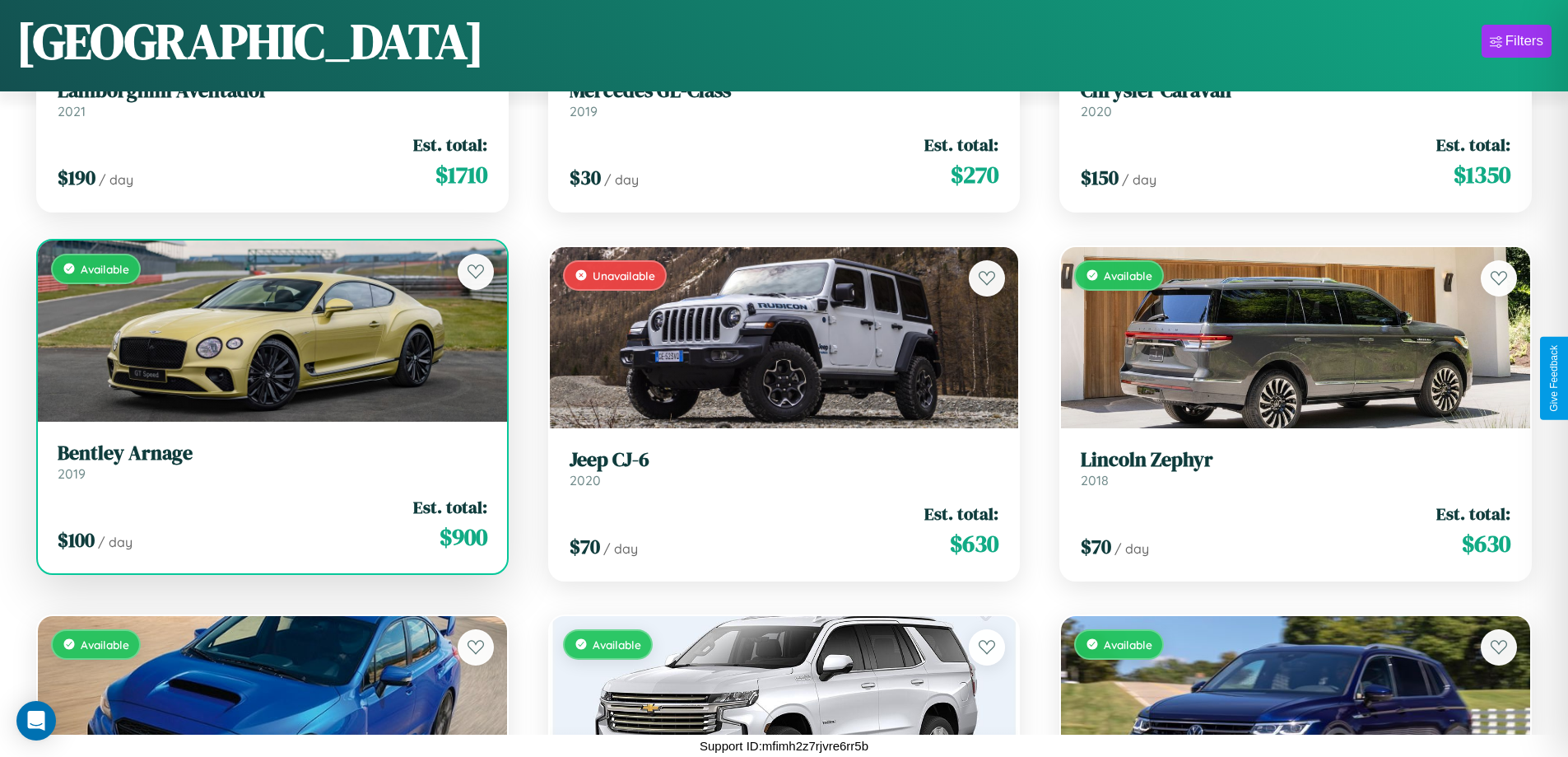
click at [270, 330] on div "Available" at bounding box center [272, 330] width 469 height 181
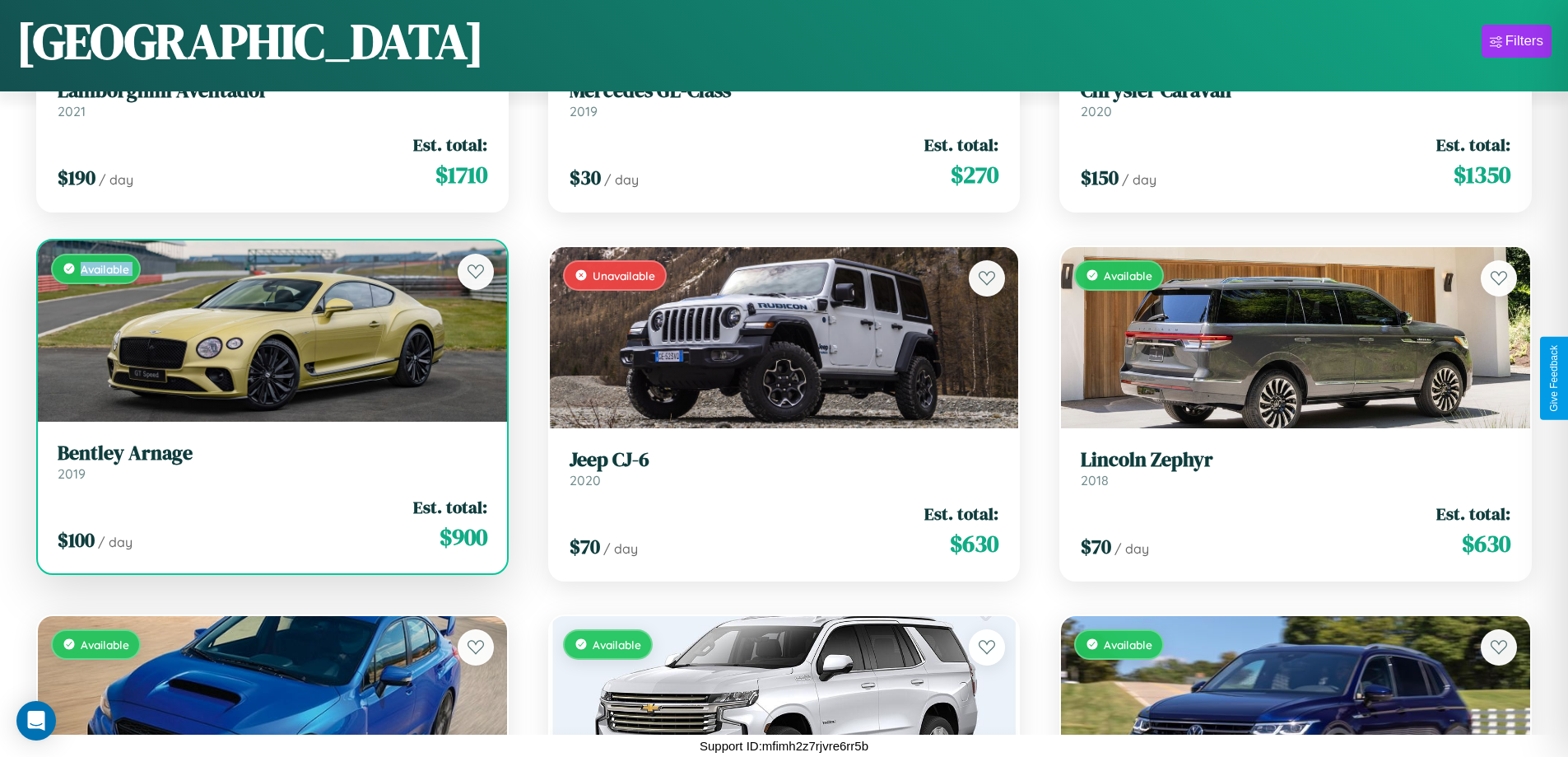
click at [270, 330] on div "Available" at bounding box center [272, 330] width 469 height 181
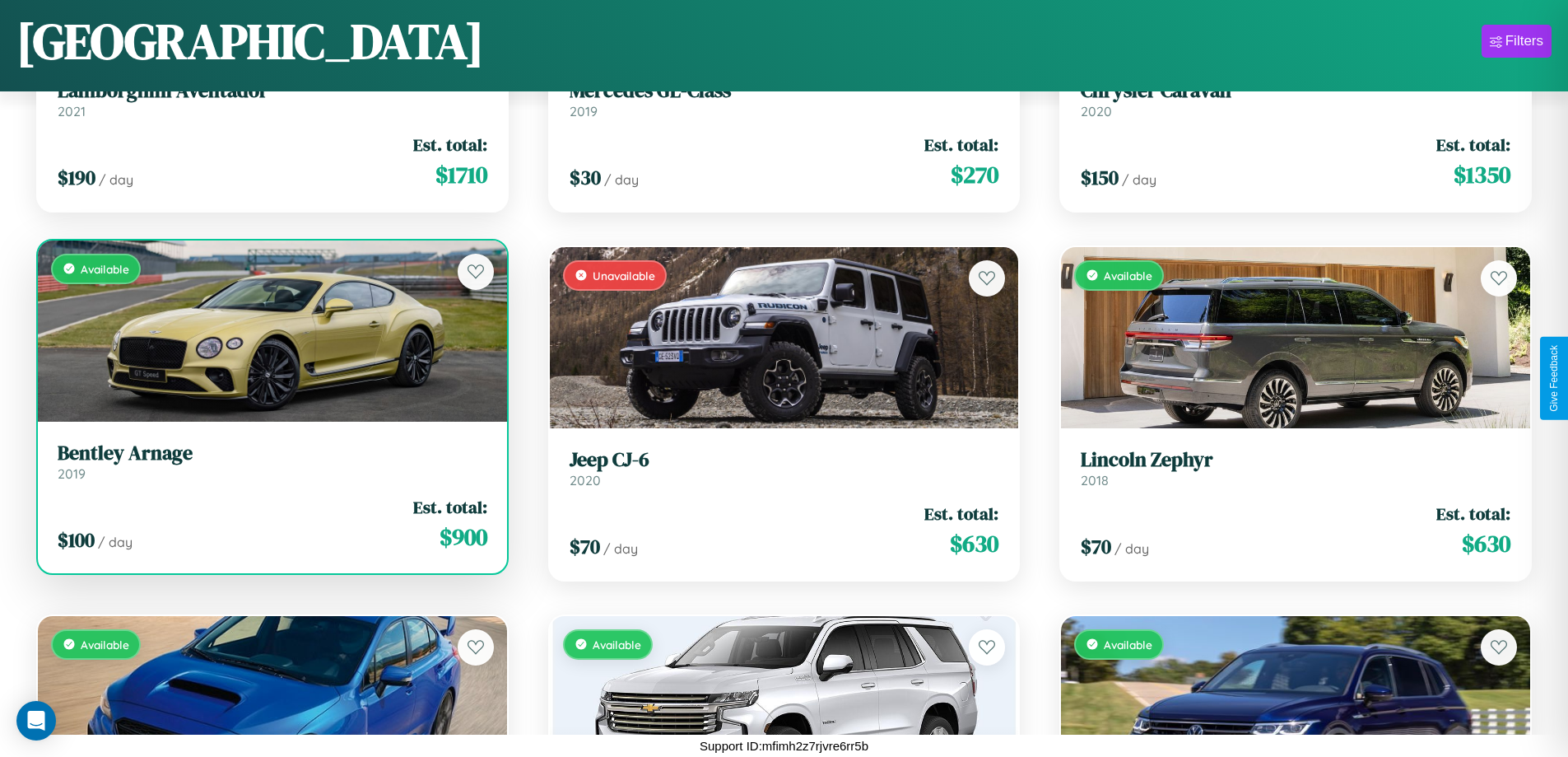
click at [270, 330] on div "Available" at bounding box center [272, 330] width 469 height 181
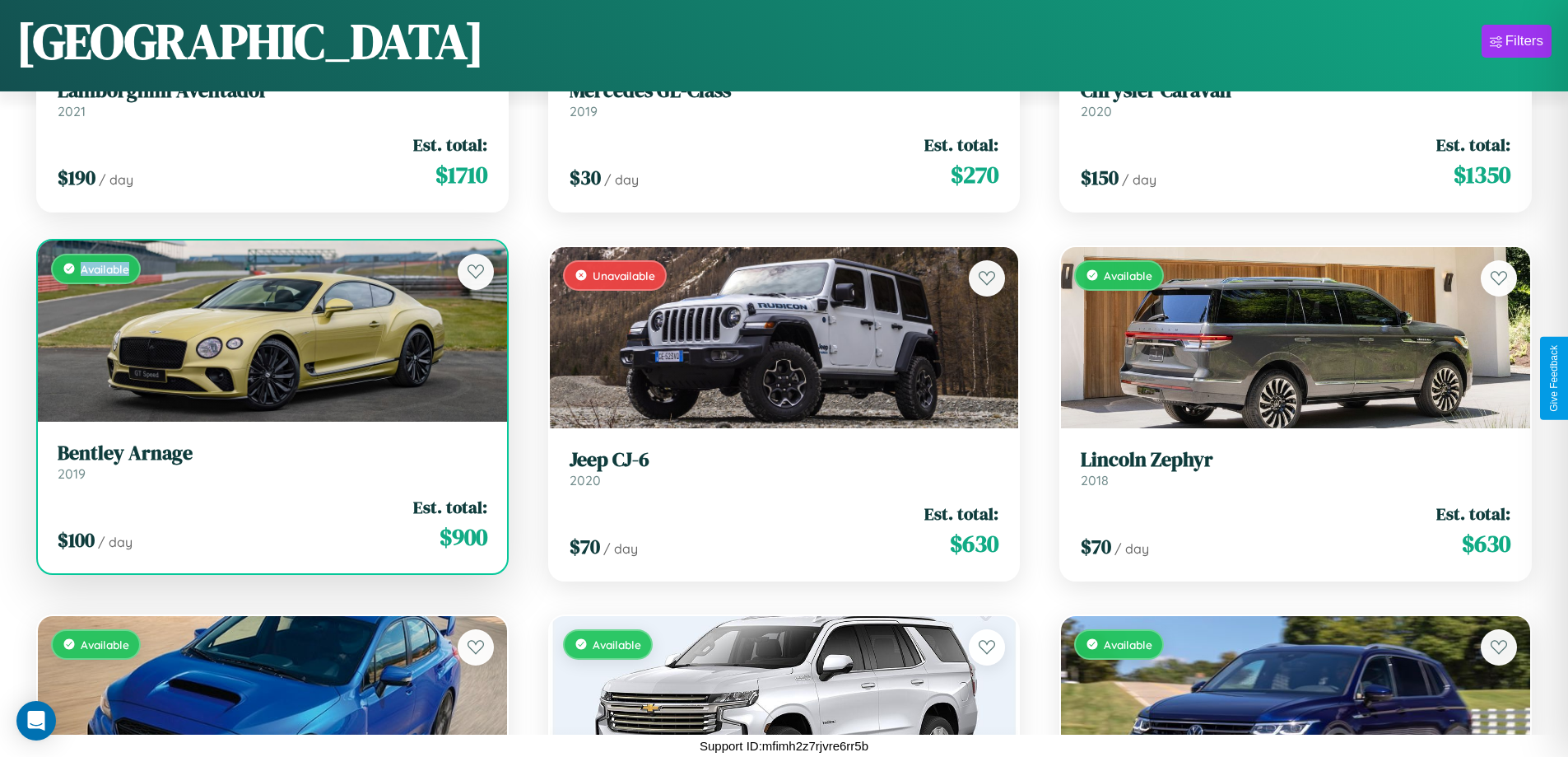
click at [270, 330] on div "Available" at bounding box center [272, 330] width 469 height 181
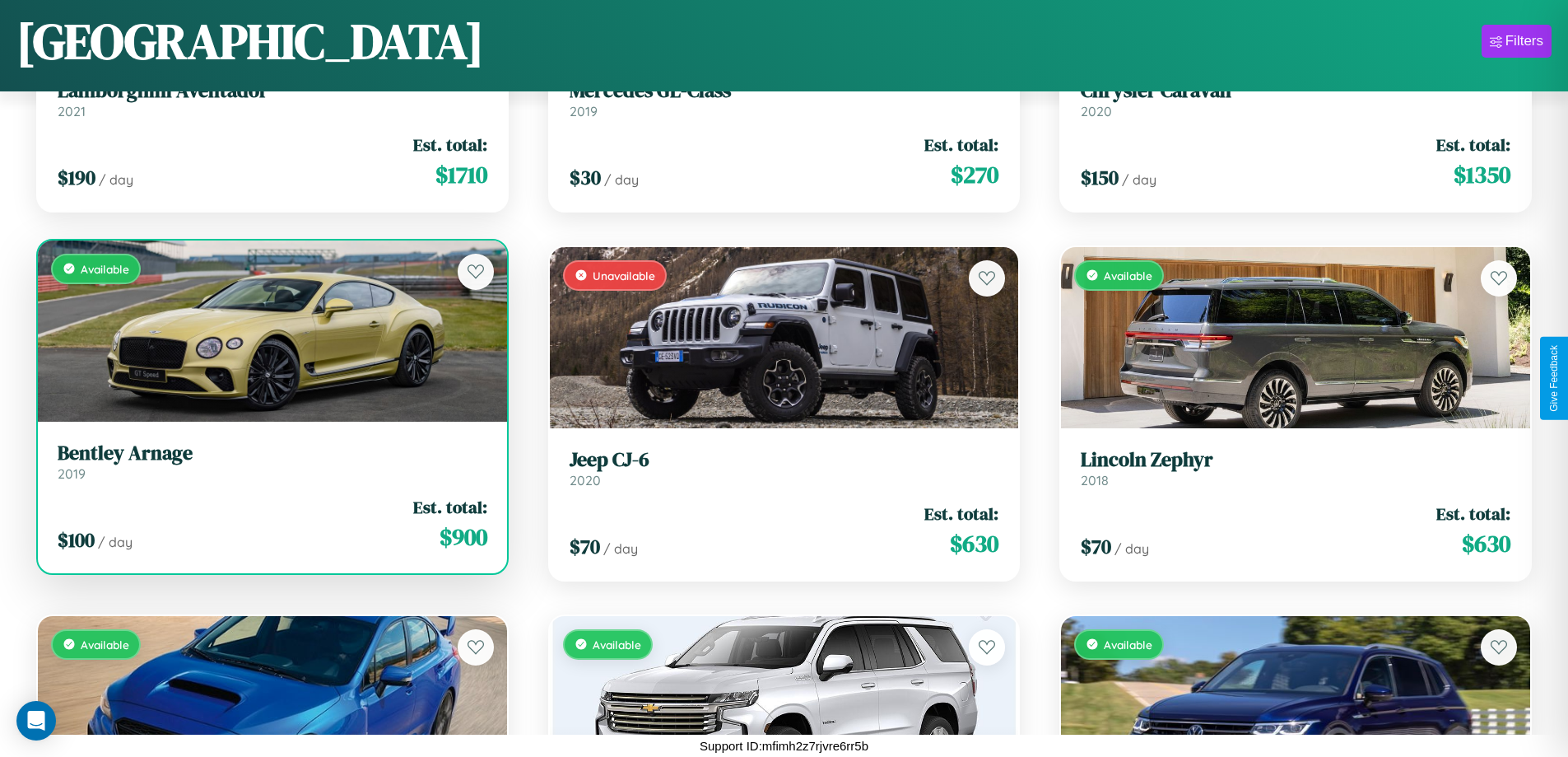
click at [270, 461] on h3 "Bentley Arnage" at bounding box center [273, 453] width 430 height 24
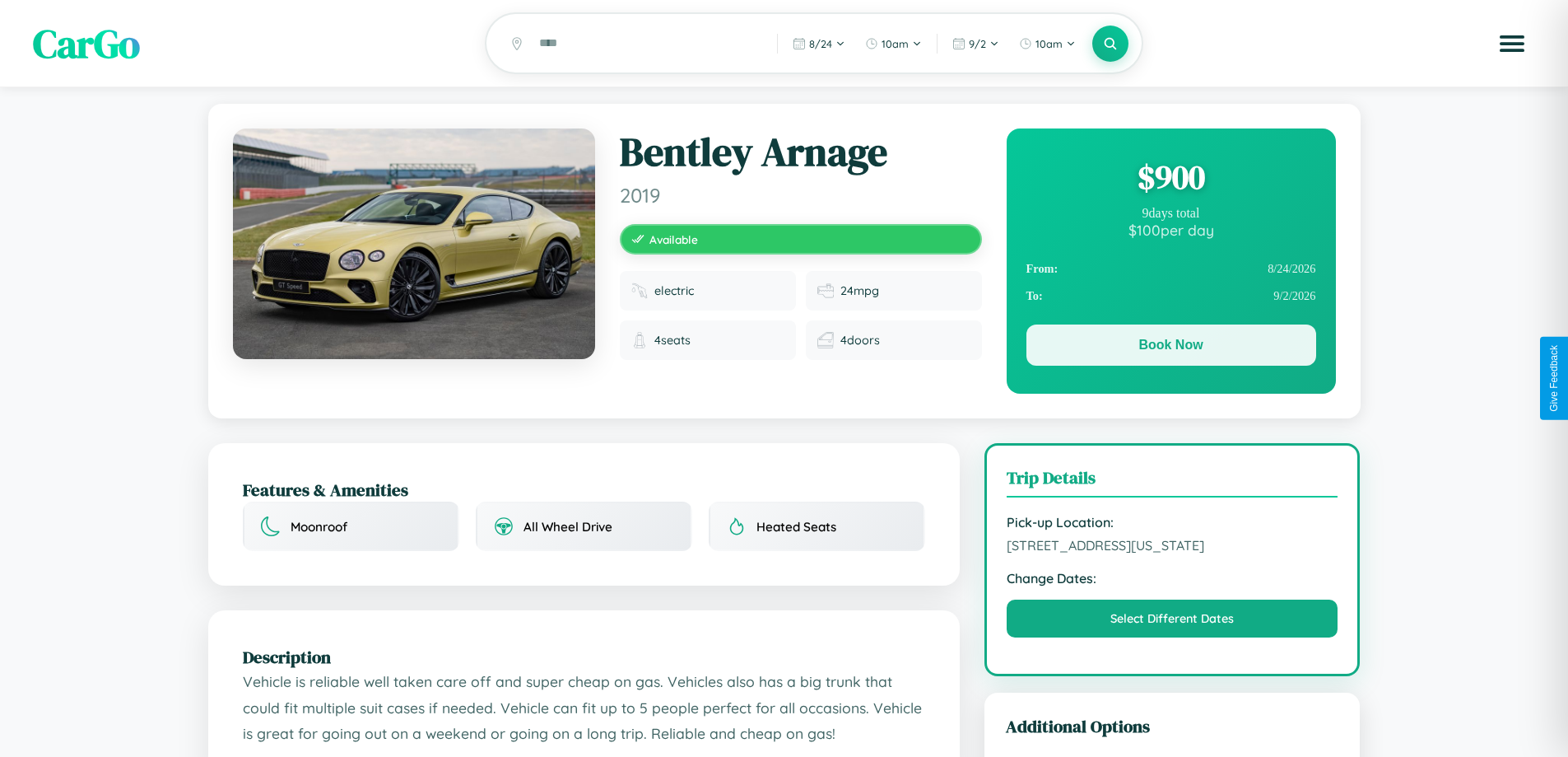
click at [1170, 347] on button "Book Now" at bounding box center [1171, 345] width 290 height 41
